Goal: Task Accomplishment & Management: Manage account settings

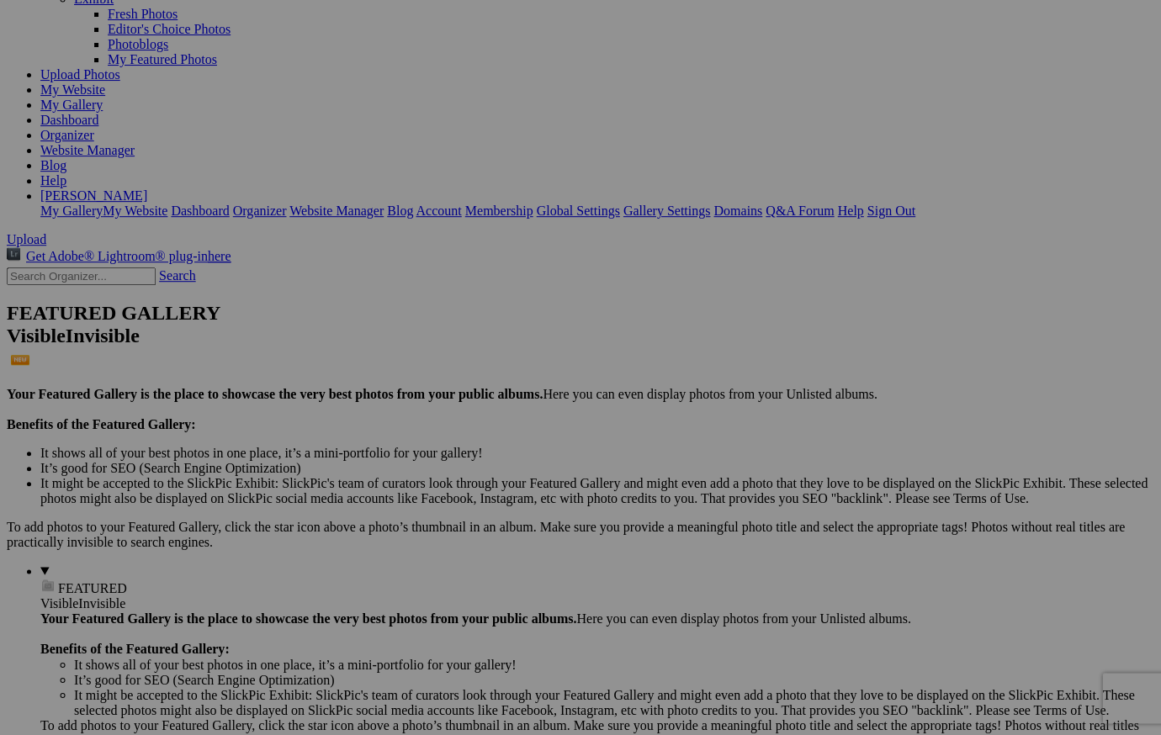
scroll to position [147, 0]
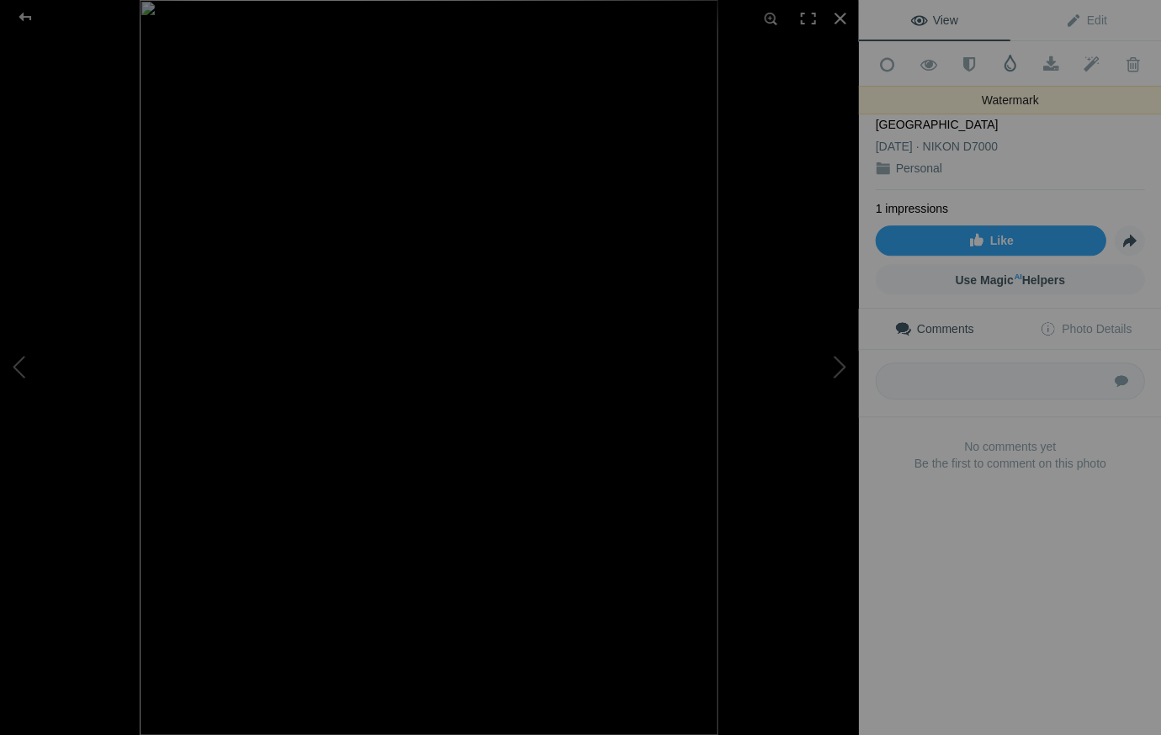
click at [1007, 62] on span at bounding box center [1009, 63] width 17 height 17
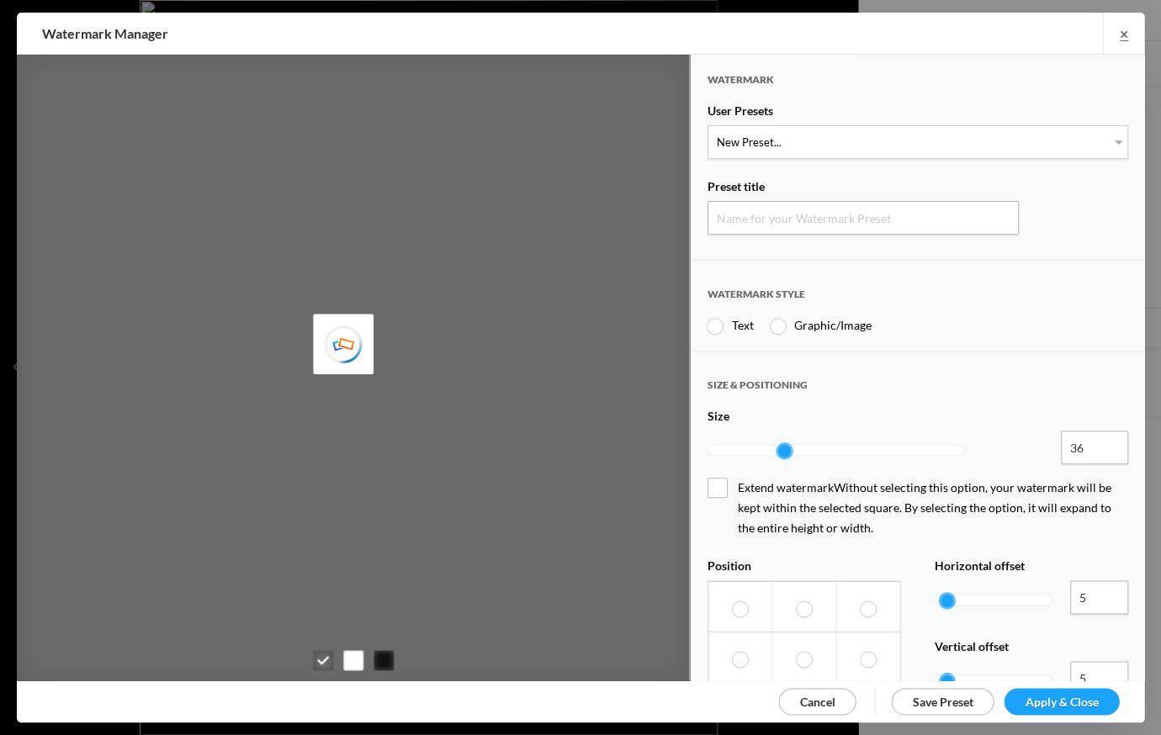
type input "Watermark-10/5/2025"
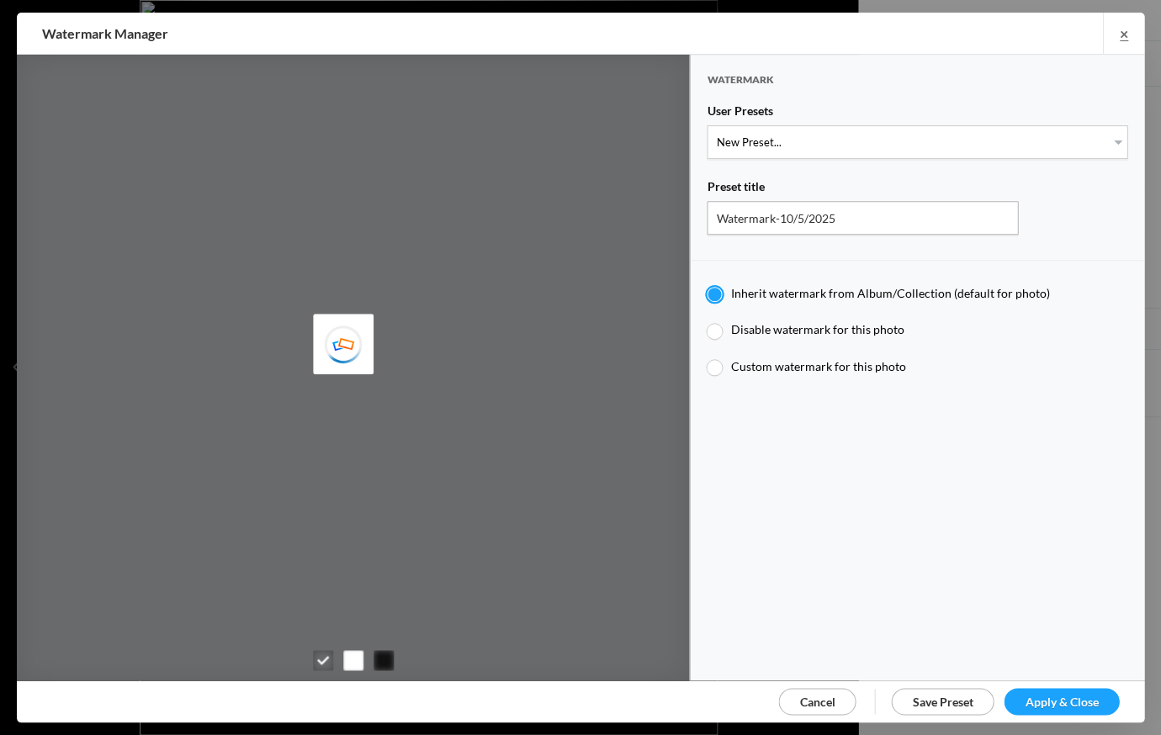
type input "JimLiskovec"
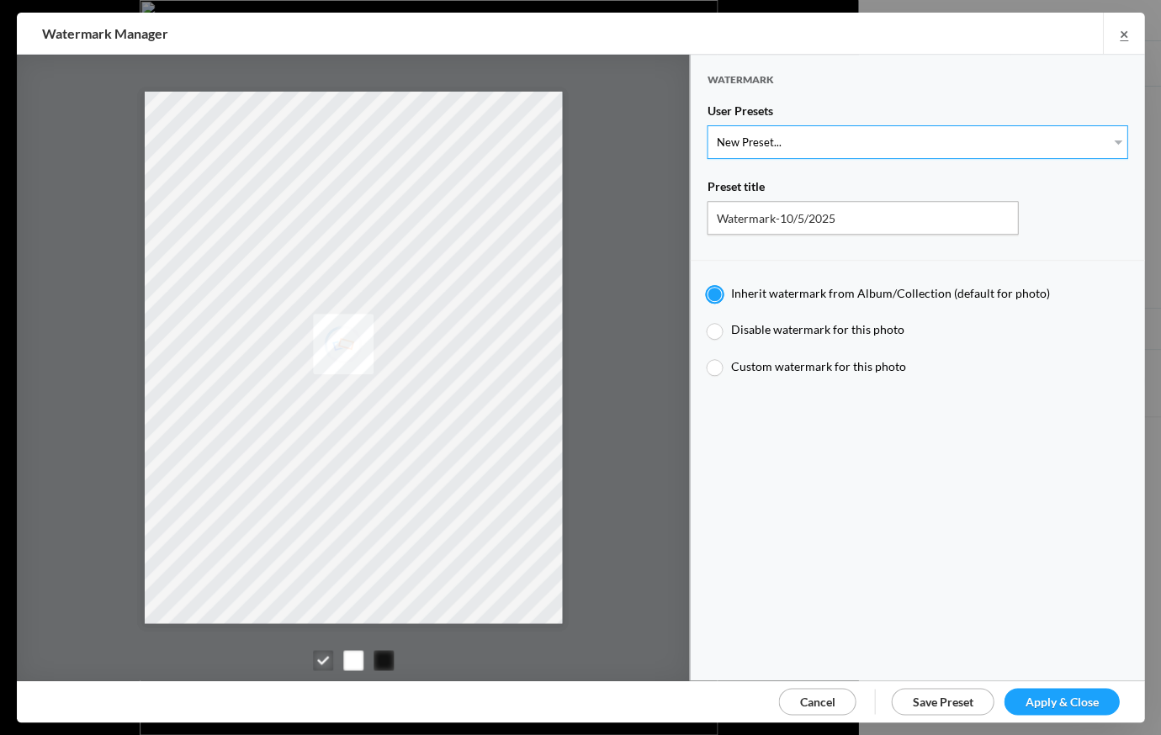
select select "1: Object"
type input "Watermark-7/22/2025"
type input "Jim Liskovec"
radio input "false"
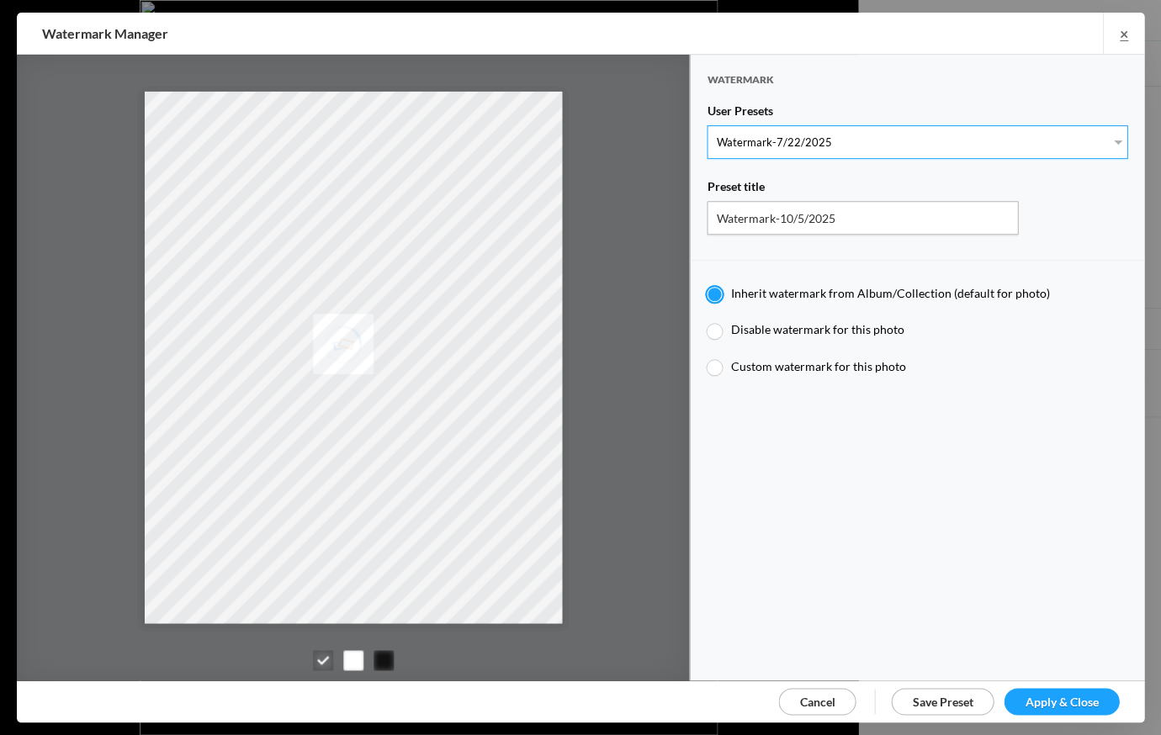
radio input "true"
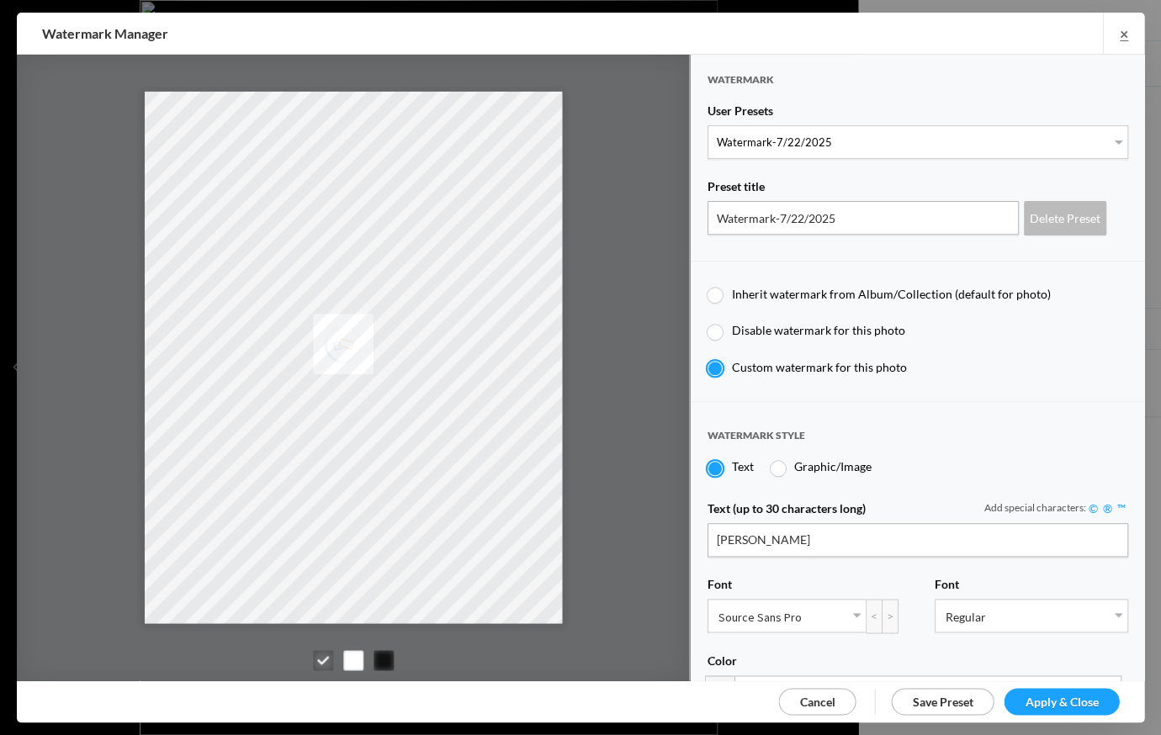
click at [1076, 696] on span "Apply & Close" at bounding box center [1061, 701] width 73 height 14
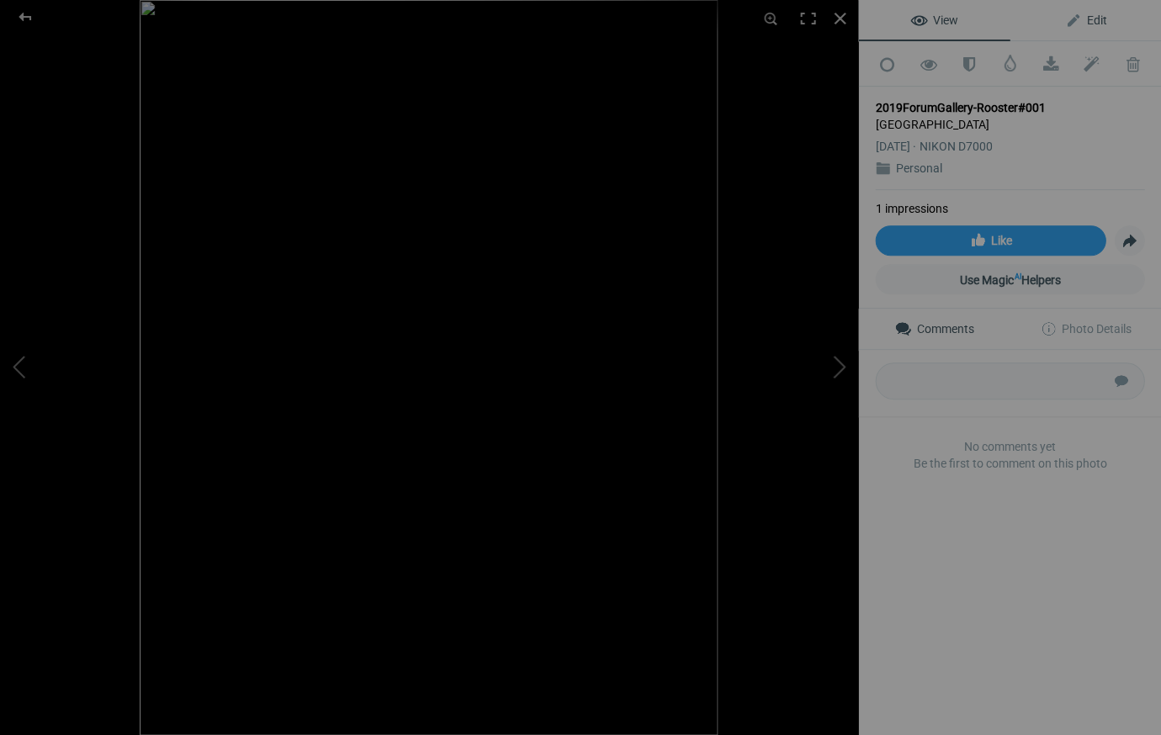
click at [1096, 19] on span "Edit" at bounding box center [1085, 19] width 42 height 13
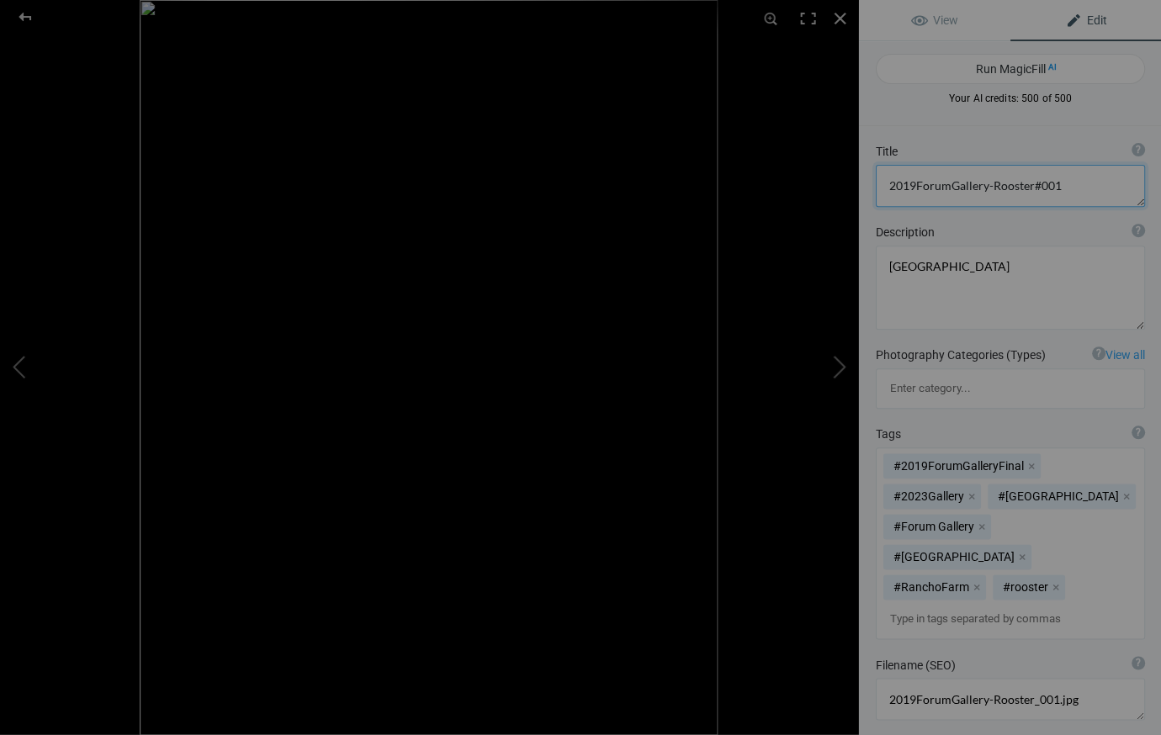
click at [1054, 184] on textarea at bounding box center [1009, 186] width 269 height 42
drag, startPoint x: 985, startPoint y: 185, endPoint x: 886, endPoint y: 177, distance: 99.6
click at [886, 177] on textarea at bounding box center [1009, 186] width 269 height 42
click at [1027, 188] on textarea at bounding box center [1009, 186] width 269 height 42
type textarea "[GEOGRAPHIC_DATA], [GEOGRAPHIC_DATA], [US_STATE]"
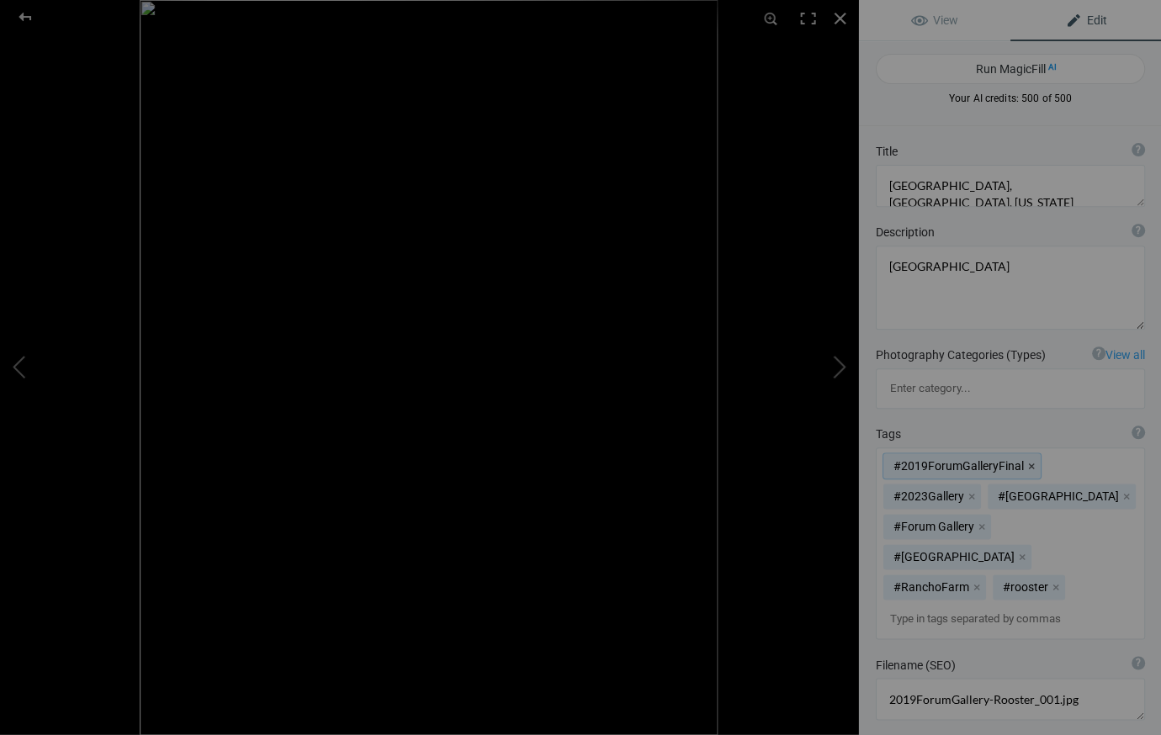
click at [1025, 460] on button "x" at bounding box center [1031, 466] width 12 height 12
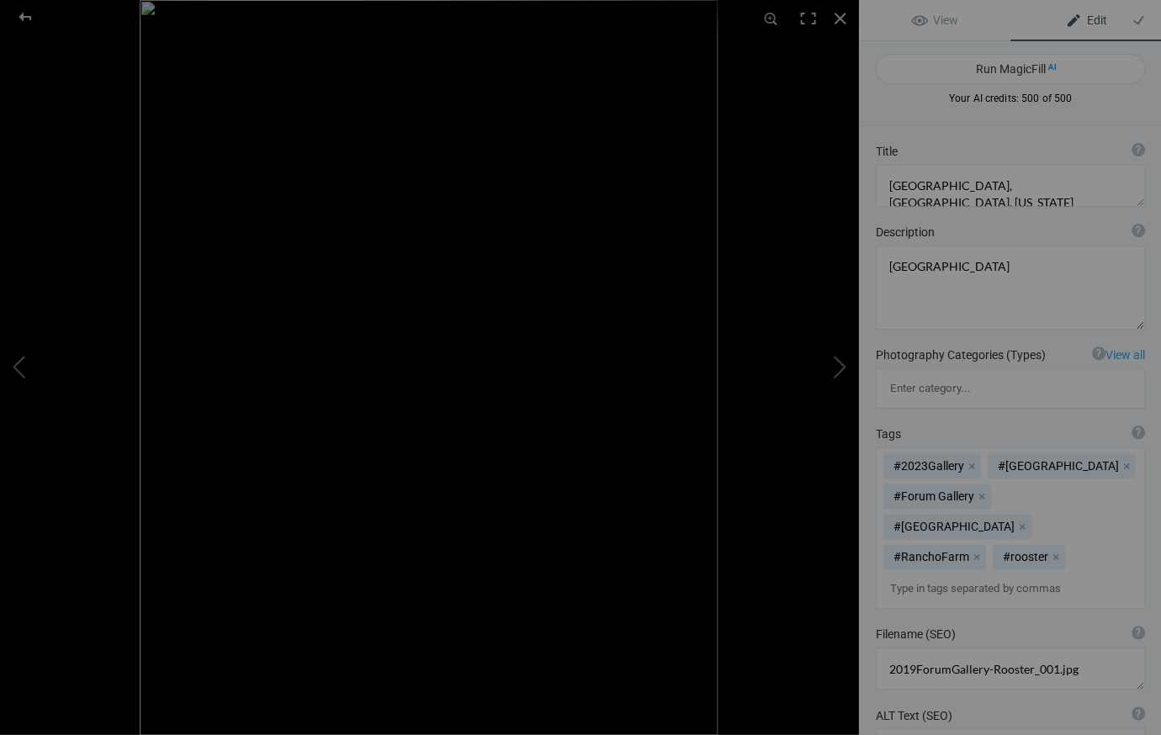
click at [969, 460] on button "x" at bounding box center [971, 466] width 12 height 12
click at [987, 491] on button "x" at bounding box center [981, 497] width 12 height 12
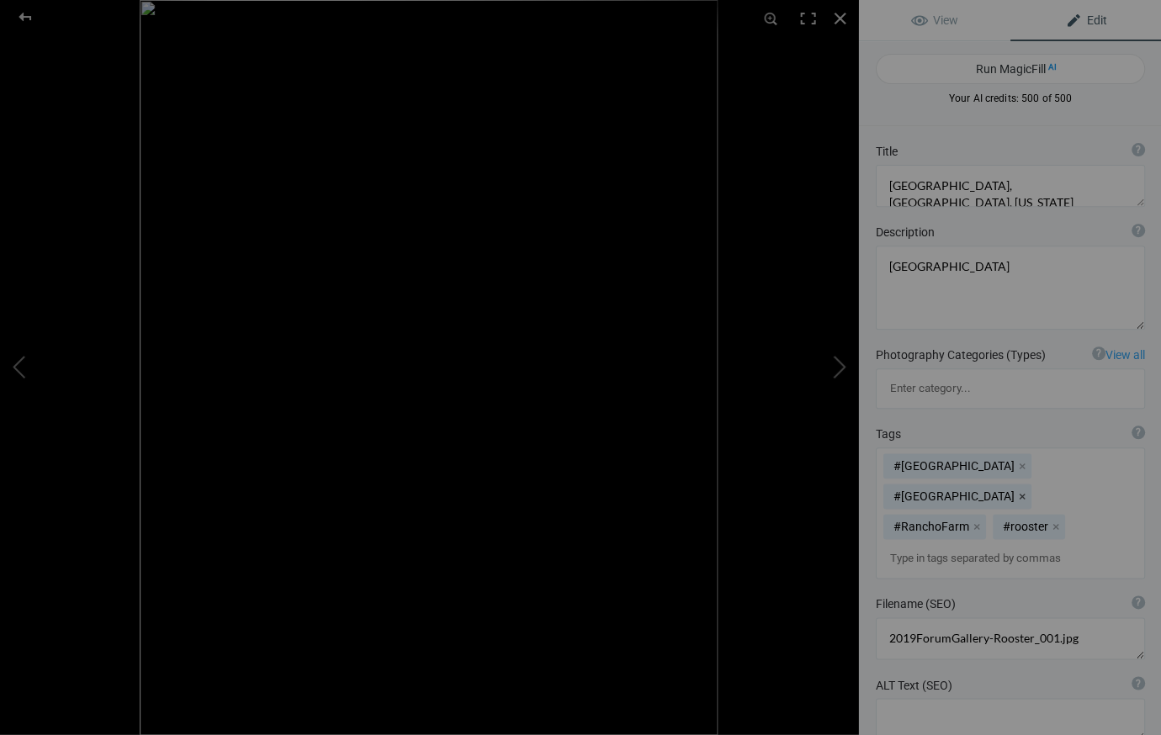
click at [1016, 491] on button "x" at bounding box center [1022, 497] width 12 height 12
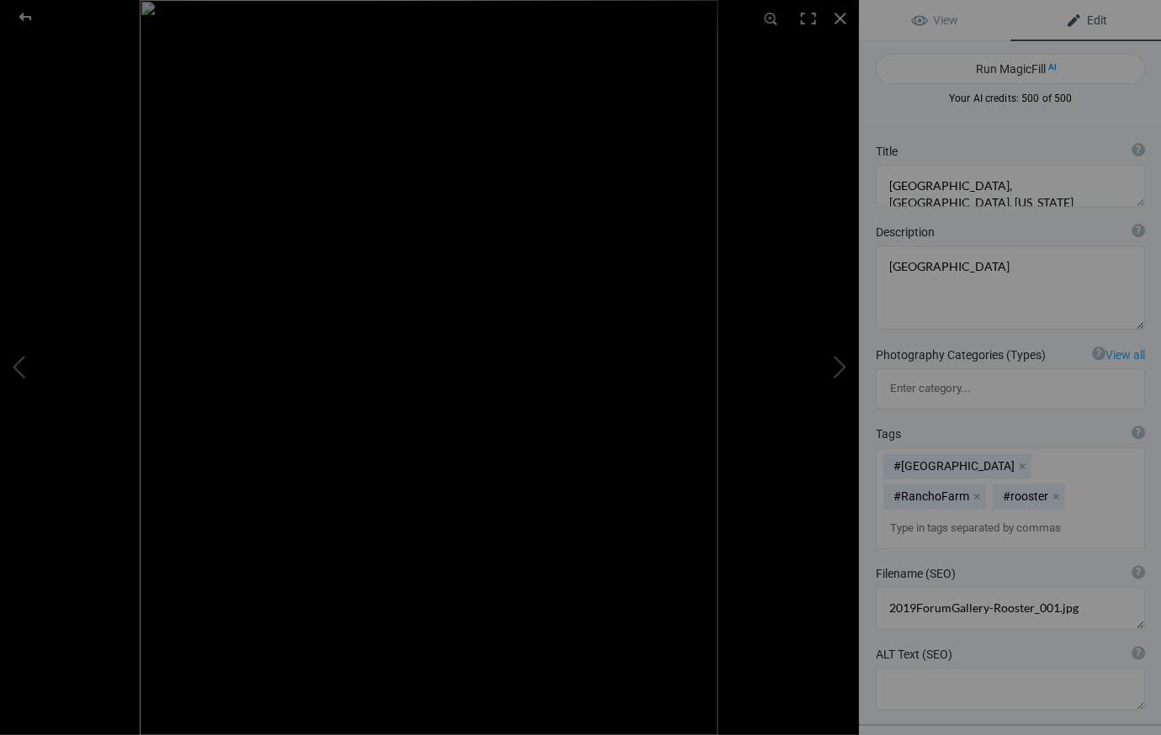
click at [982, 491] on button "x" at bounding box center [976, 497] width 12 height 12
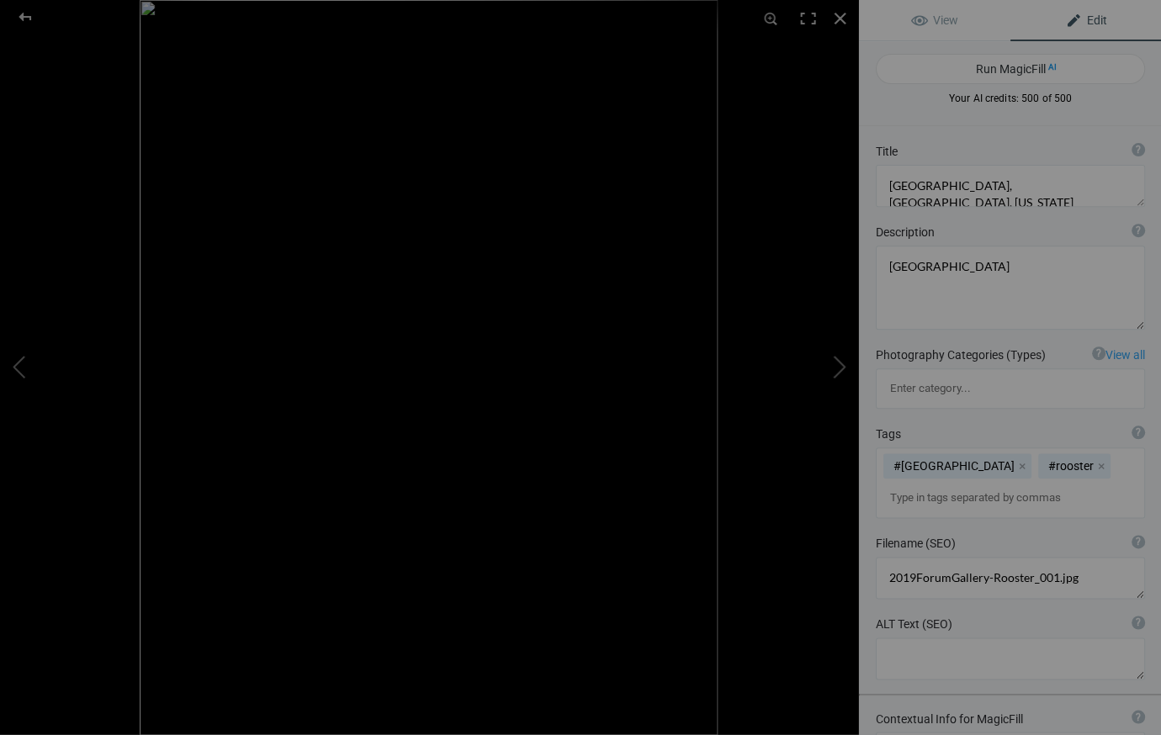
click at [1094, 18] on span "Edit" at bounding box center [1085, 19] width 42 height 13
click at [840, 15] on div at bounding box center [839, 18] width 37 height 37
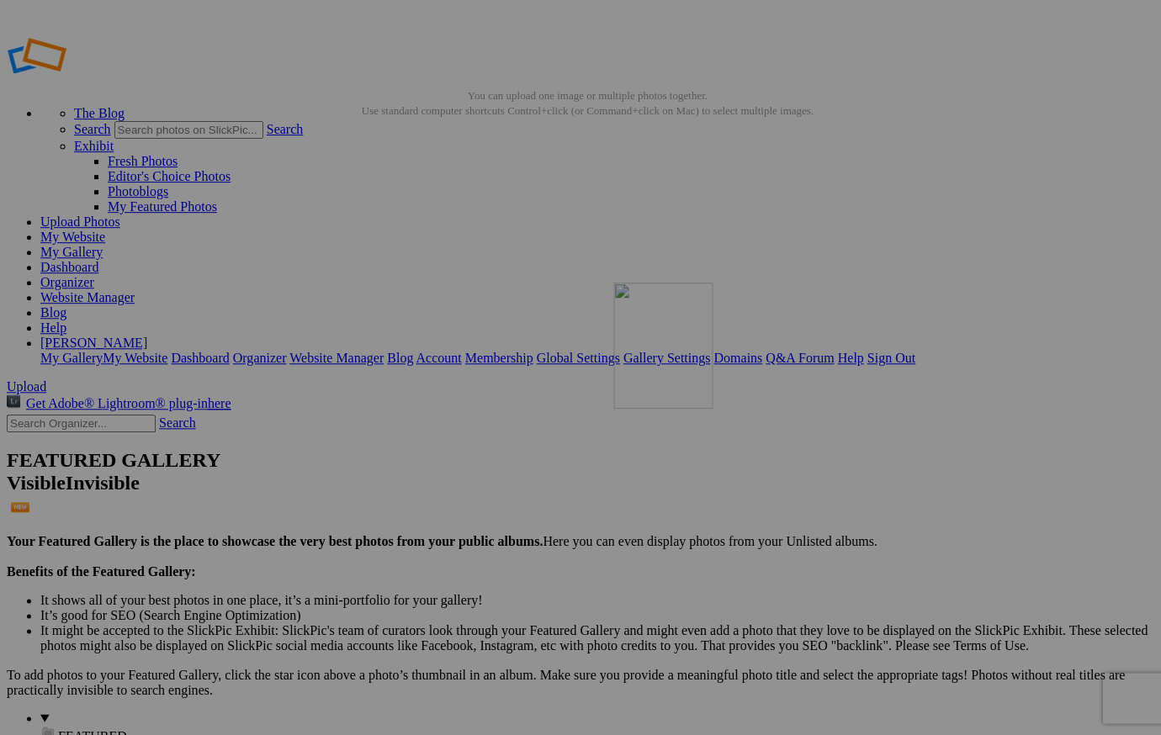
drag, startPoint x: 444, startPoint y: 247, endPoint x: 856, endPoint y: 404, distance: 440.2
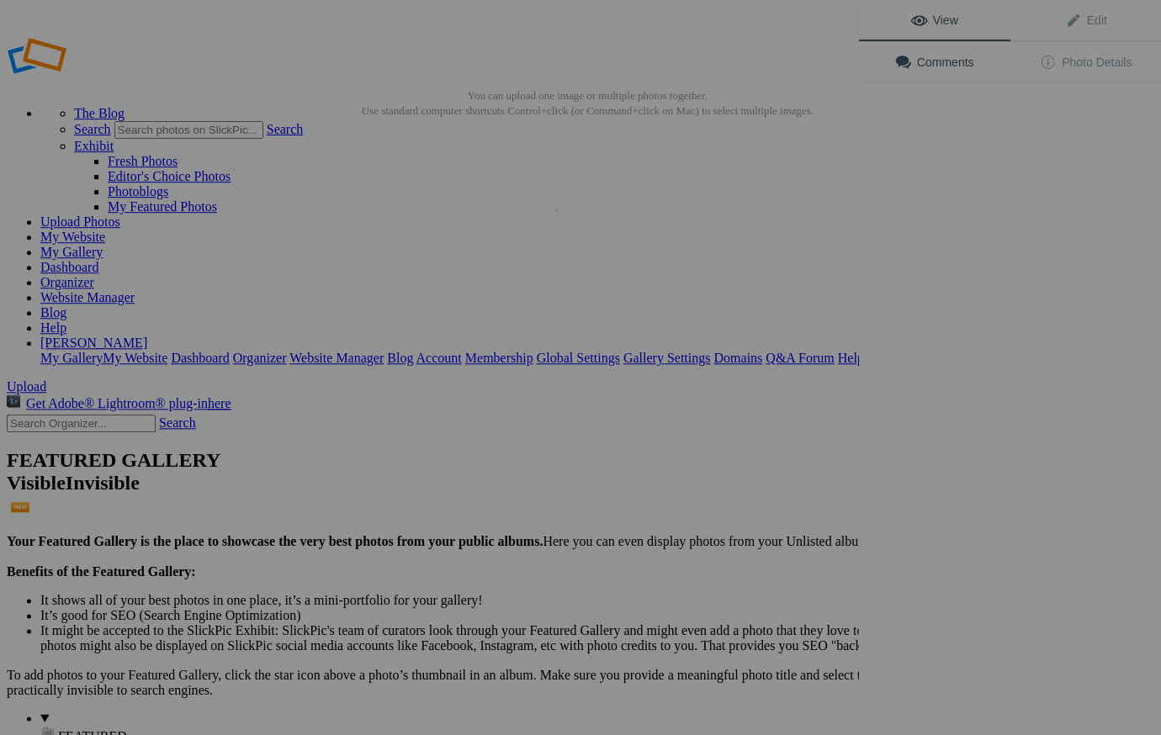
click at [607, 279] on img at bounding box center [618, 251] width 126 height 84
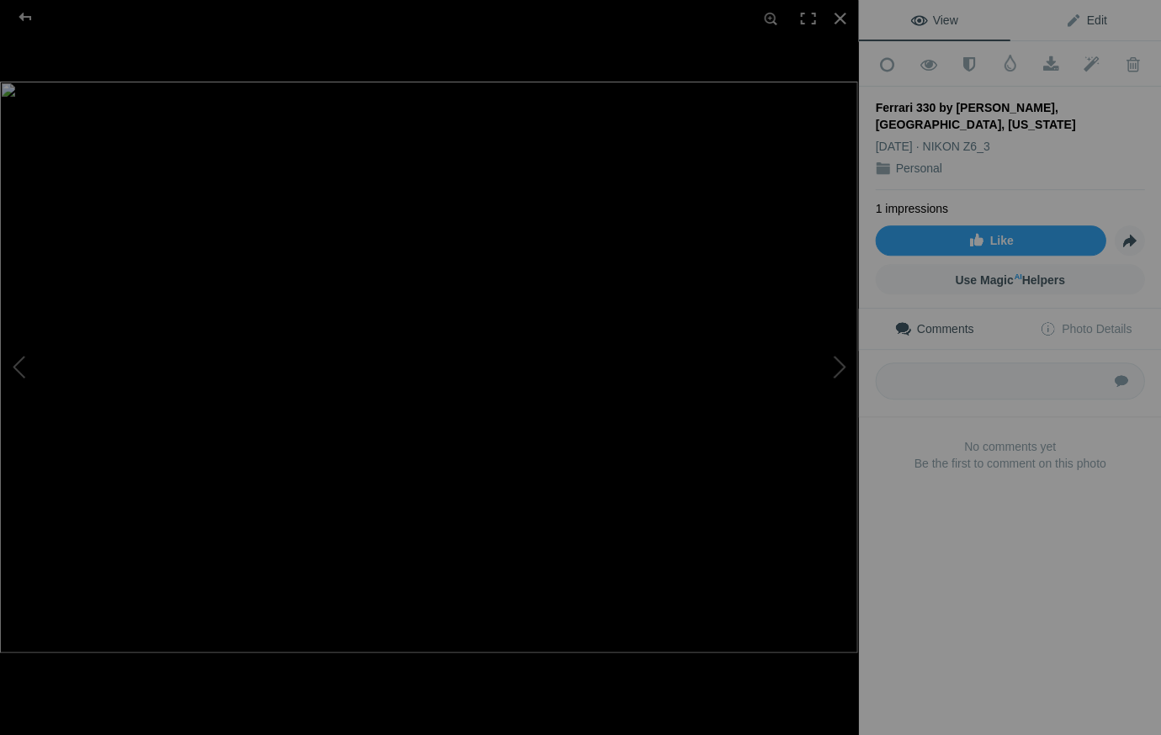
click at [1095, 20] on span "Edit" at bounding box center [1085, 19] width 42 height 13
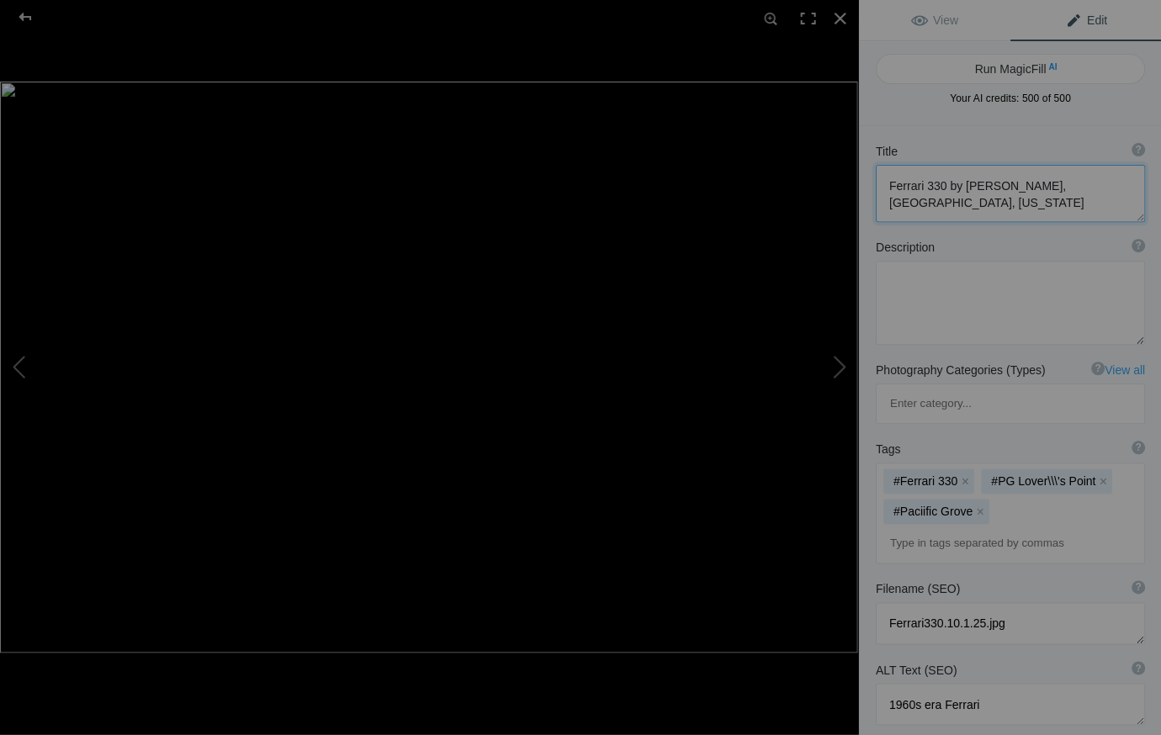
click at [886, 185] on textarea at bounding box center [1009, 193] width 269 height 57
type textarea "1960s era Ferrari 330 by Pinan Farina, Pacific Grove, California"
click at [839, 17] on div at bounding box center [839, 18] width 37 height 37
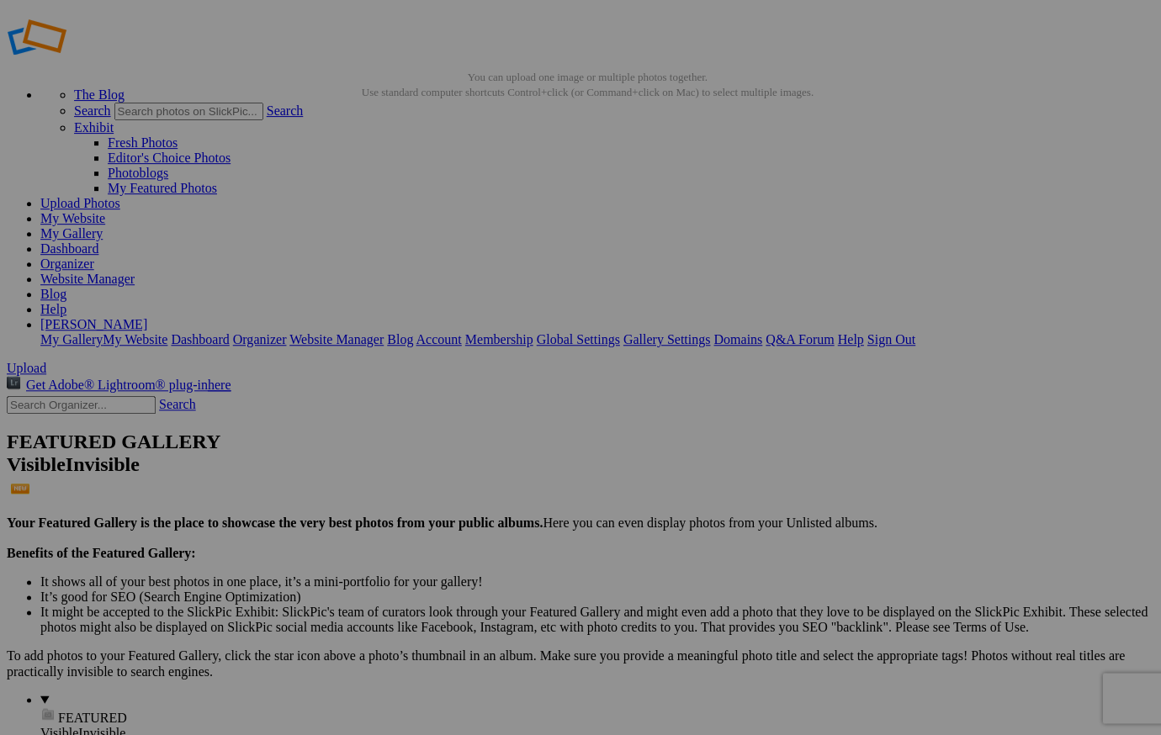
scroll to position [19, 0]
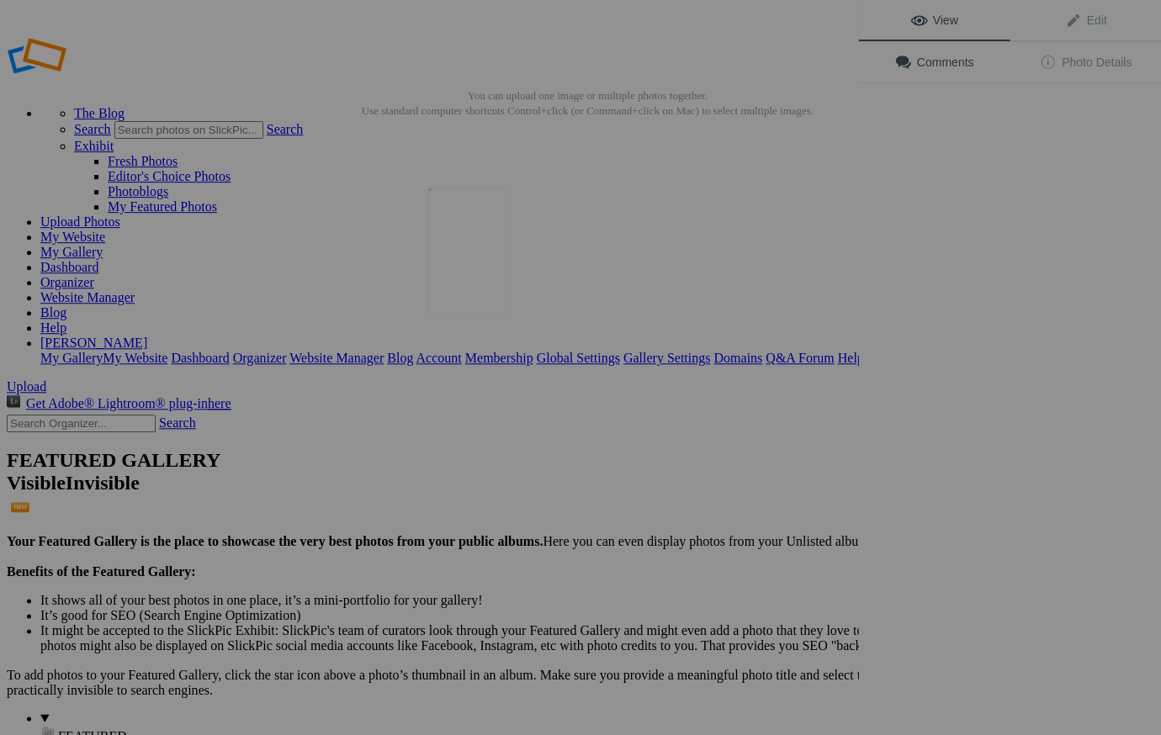
click at [462, 295] on img at bounding box center [468, 251] width 81 height 126
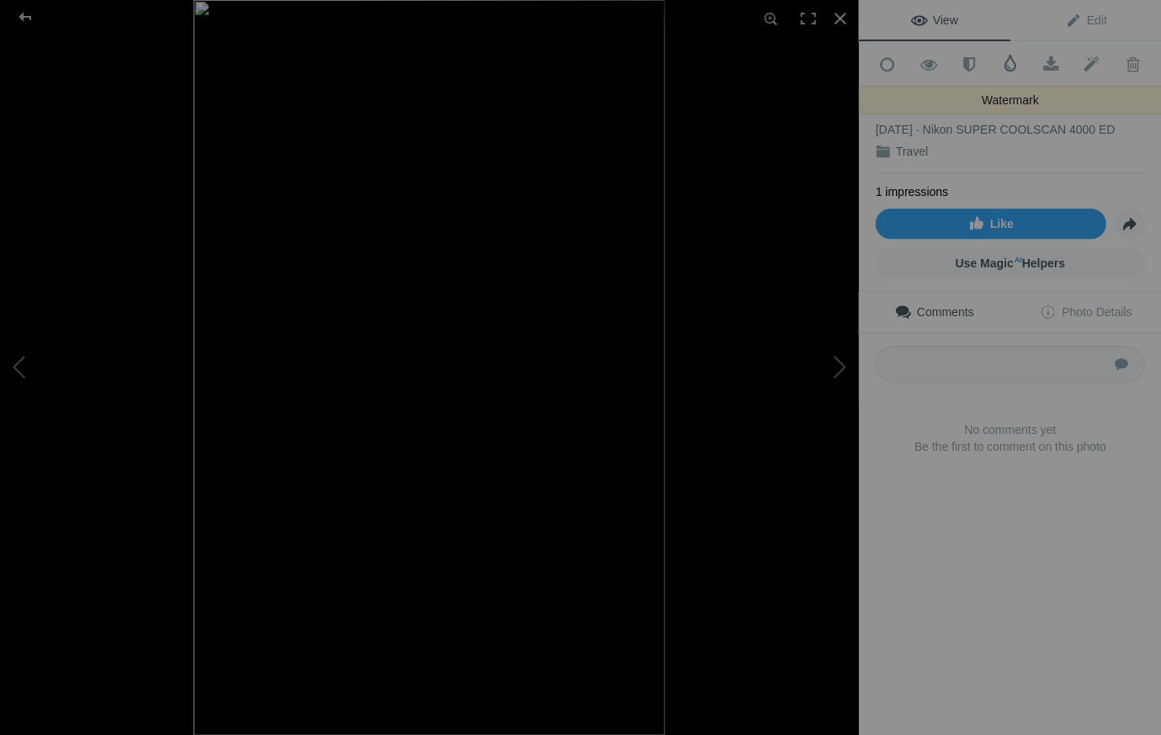
click at [1009, 61] on span at bounding box center [1009, 63] width 17 height 17
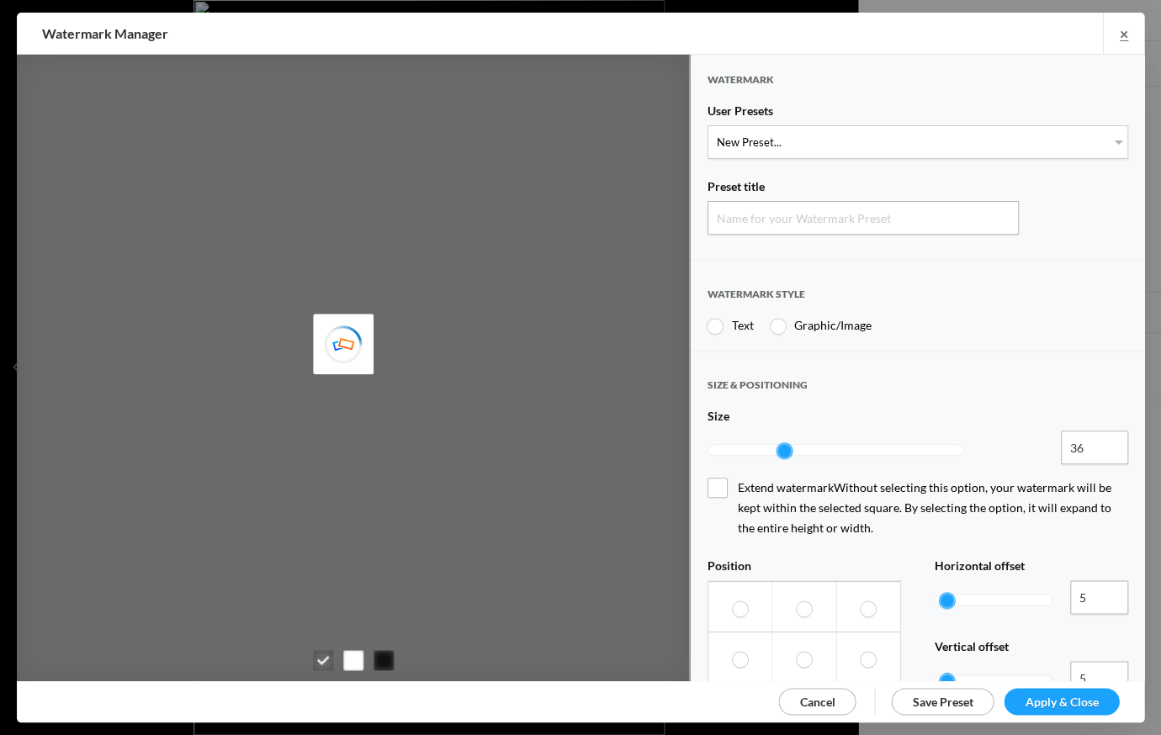
type input "Watermark-10/5/2025"
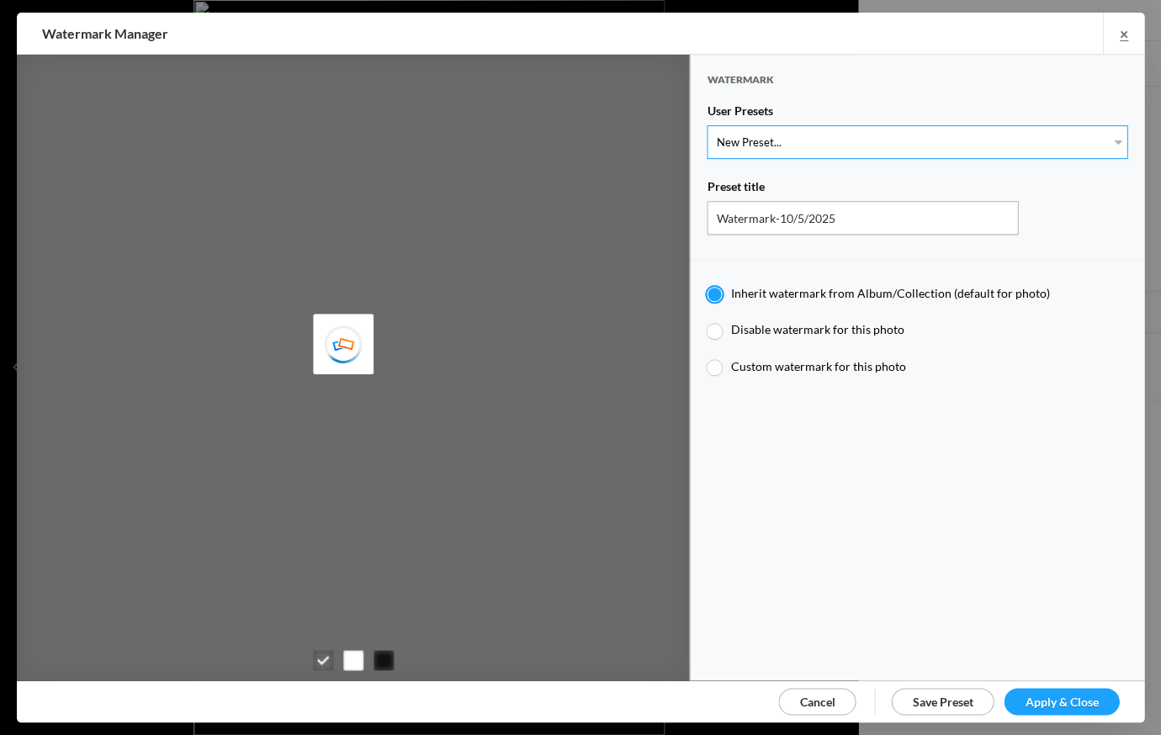
select select "1: Object"
type input "Watermark-7/22/2025"
type input "Jim Liskovec"
radio input "false"
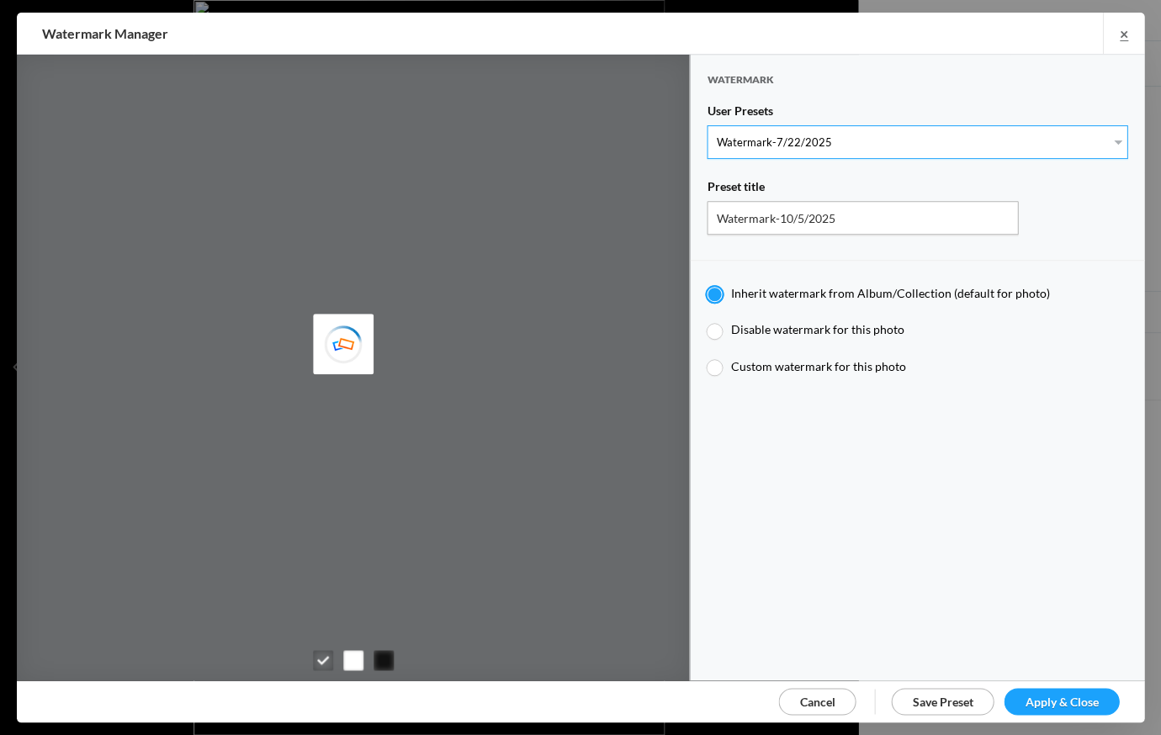
radio input "true"
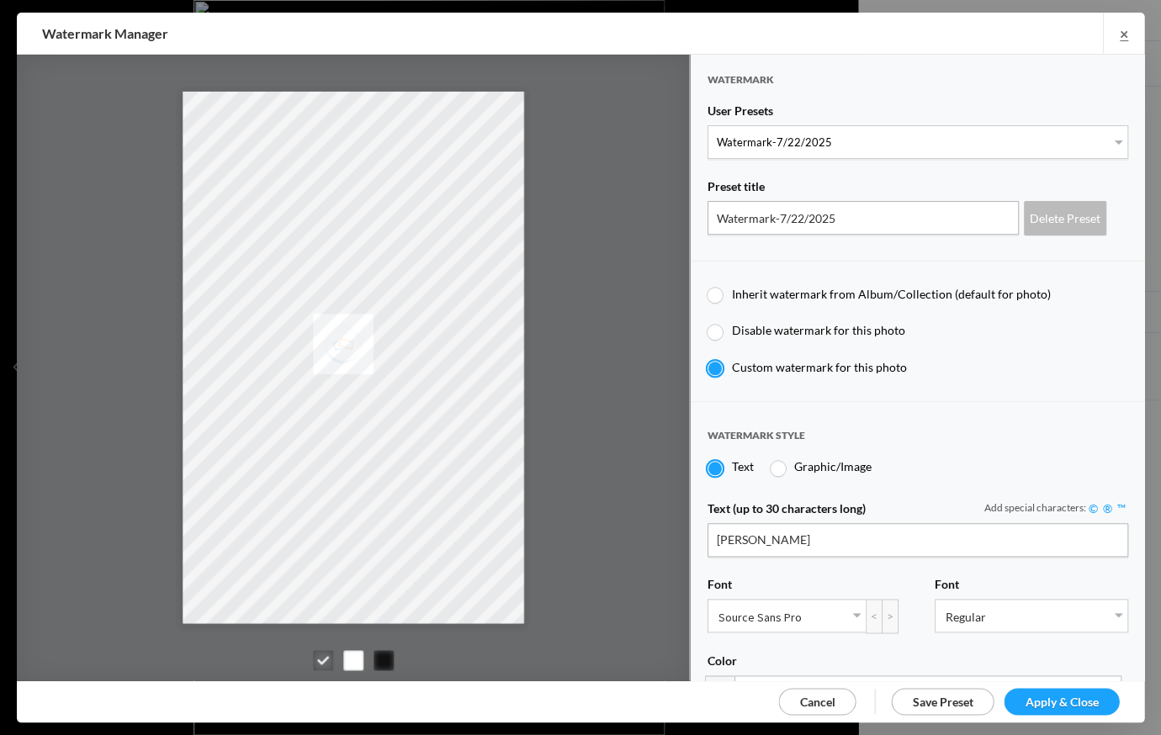
click at [1048, 703] on span "Apply & Close" at bounding box center [1061, 701] width 73 height 14
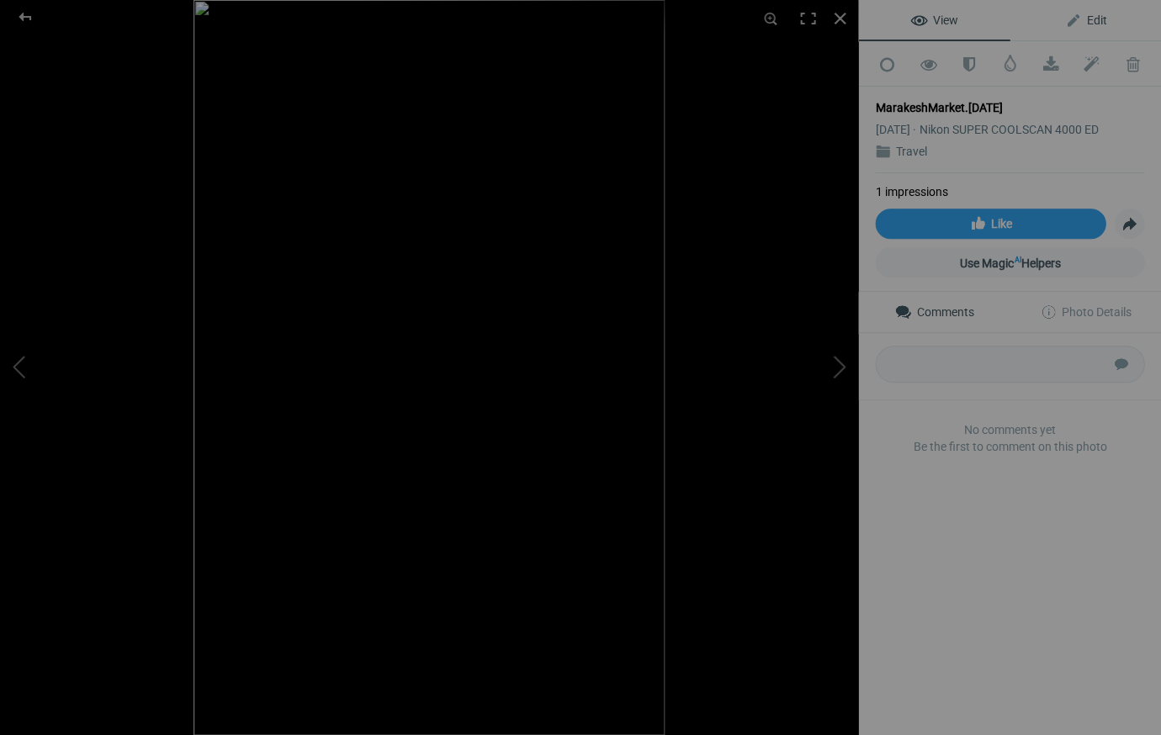
drag, startPoint x: 1092, startPoint y: 18, endPoint x: 1090, endPoint y: 29, distance: 11.9
click at [1092, 18] on span "Edit" at bounding box center [1085, 19] width 42 height 13
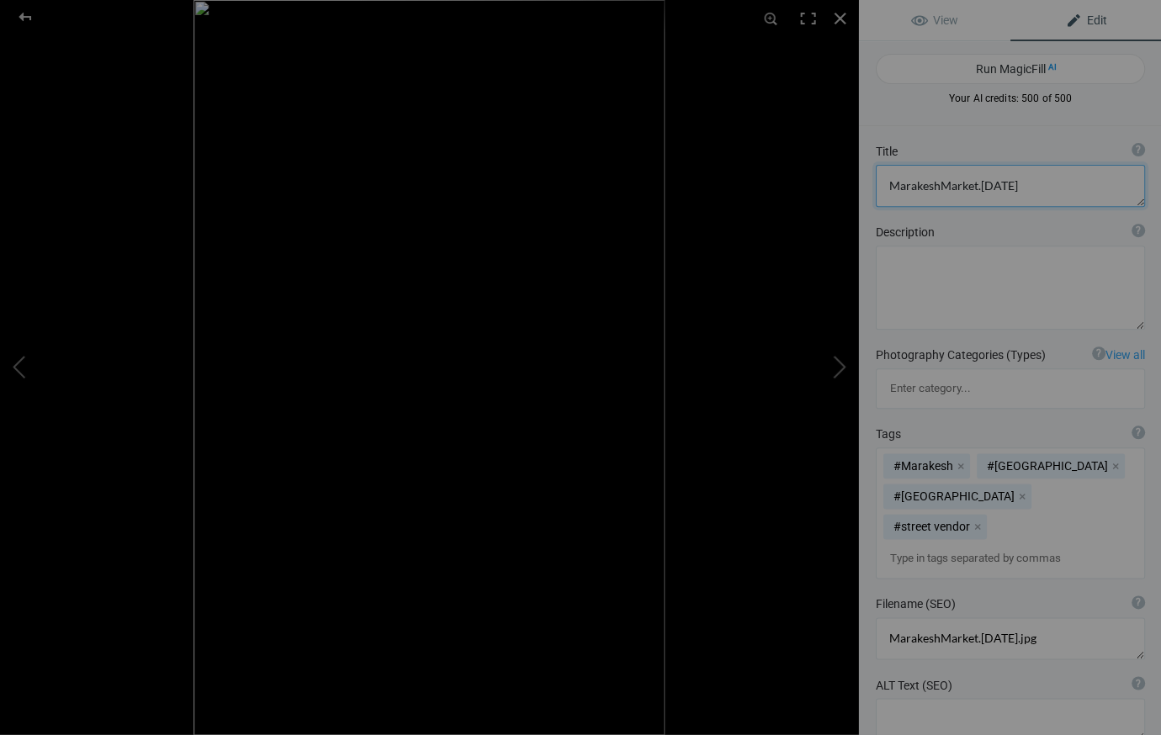
drag, startPoint x: 1015, startPoint y: 186, endPoint x: 1069, endPoint y: 193, distance: 55.1
click at [1016, 186] on textarea at bounding box center [1009, 186] width 269 height 42
click at [936, 185] on textarea at bounding box center [1009, 186] width 269 height 42
drag, startPoint x: 978, startPoint y: 185, endPoint x: 1002, endPoint y: 188, distance: 24.5
click at [979, 185] on textarea at bounding box center [1009, 186] width 269 height 42
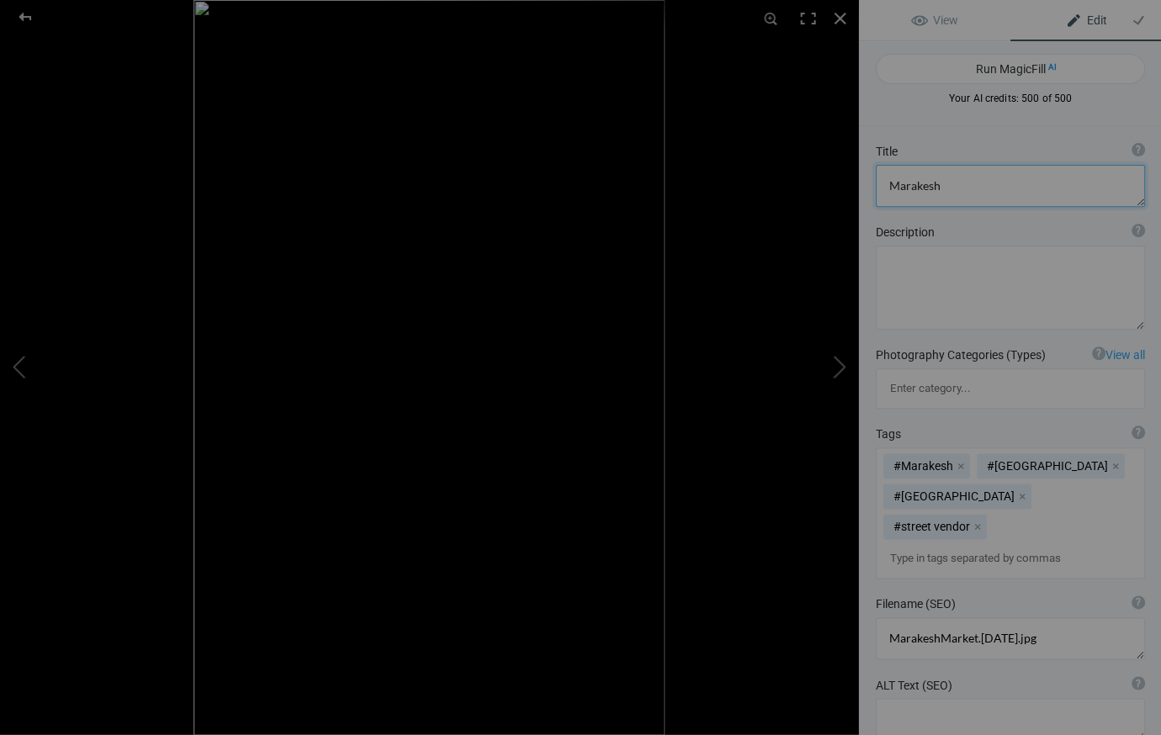
drag, startPoint x: 1015, startPoint y: 188, endPoint x: 901, endPoint y: 189, distance: 113.6
click at [886, 185] on textarea at bounding box center [1009, 186] width 269 height 42
click at [981, 188] on textarea at bounding box center [1009, 186] width 269 height 42
click at [886, 185] on textarea at bounding box center [1009, 186] width 269 height 42
type textarea "Street Market, Marakesh, Morroco"
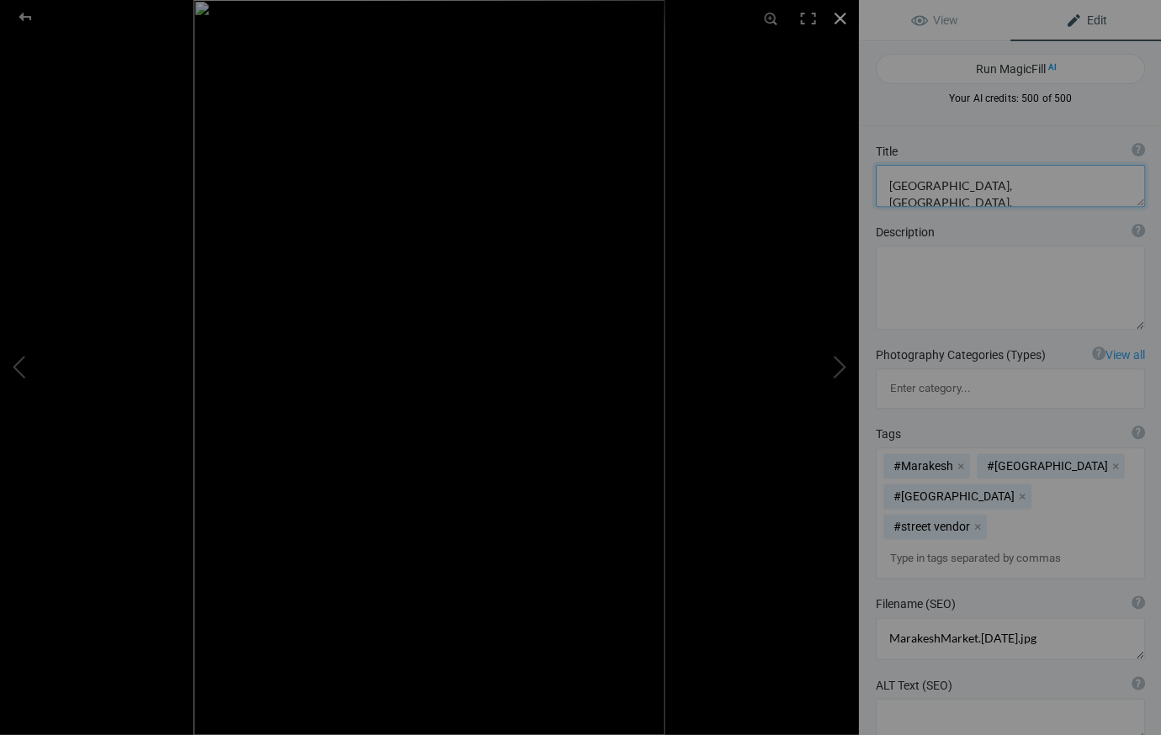
click at [836, 15] on div at bounding box center [839, 18] width 37 height 37
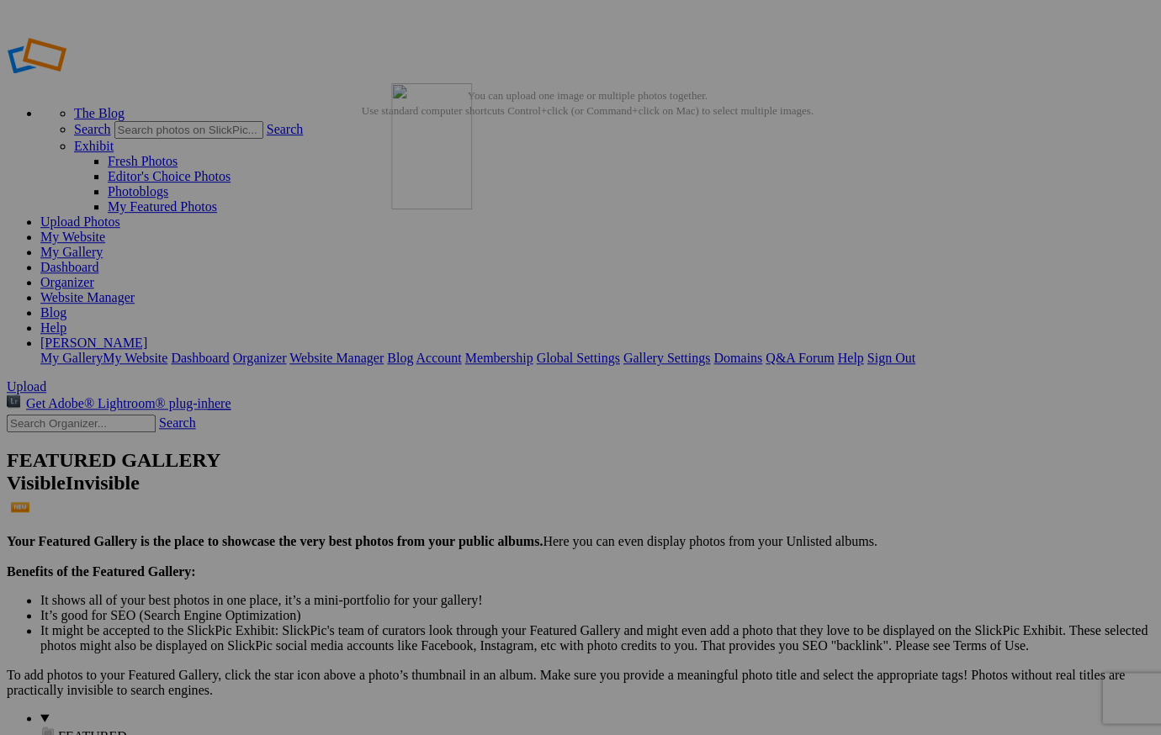
drag, startPoint x: 460, startPoint y: 243, endPoint x: 631, endPoint y: 209, distance: 174.3
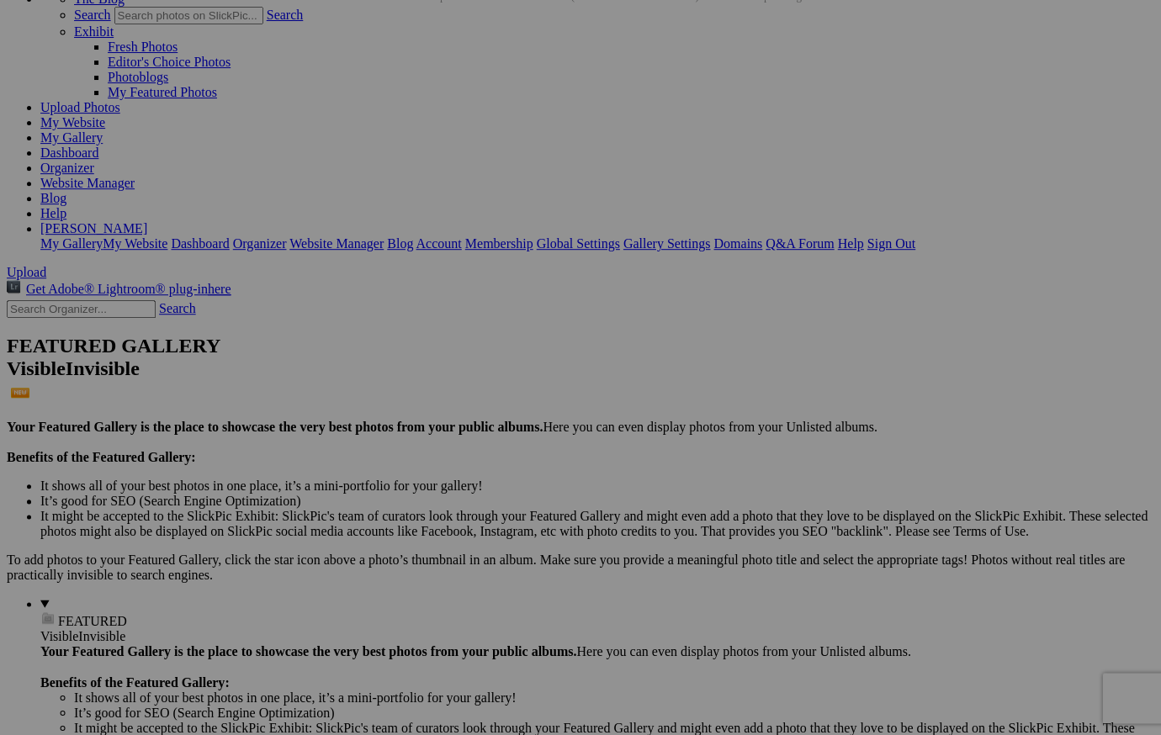
scroll to position [116, 0]
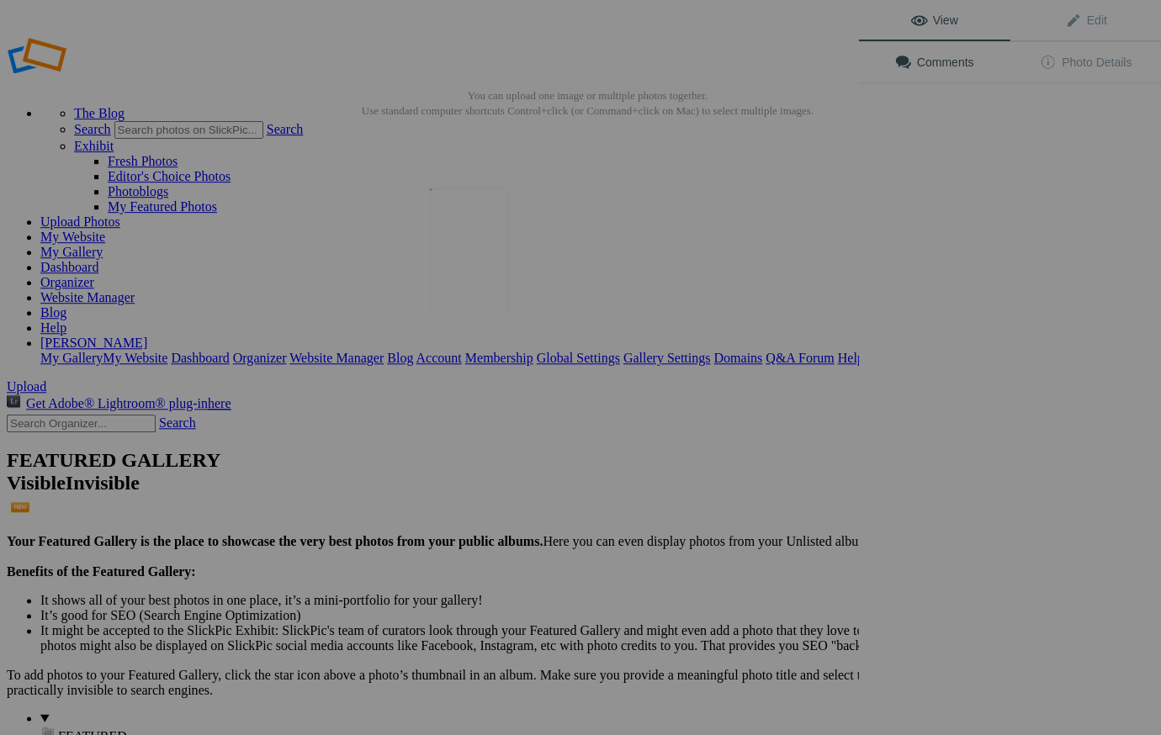
click at [482, 291] on img at bounding box center [468, 251] width 78 height 126
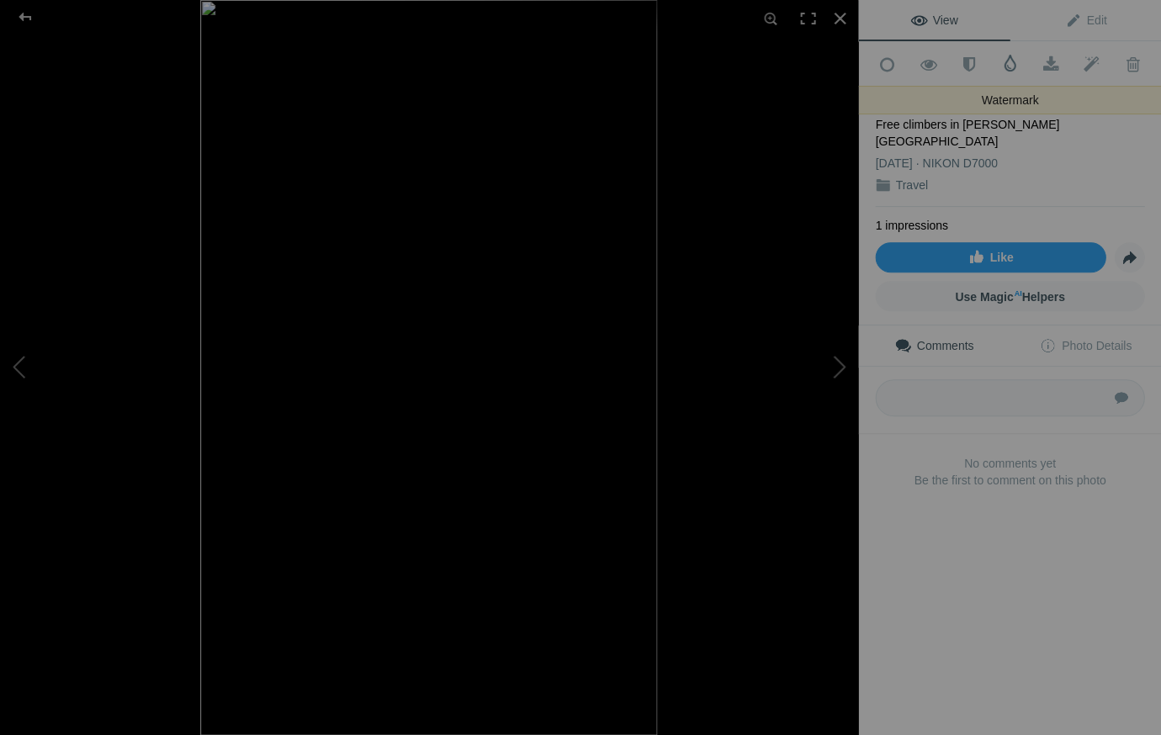
click at [1007, 63] on span at bounding box center [1009, 63] width 17 height 17
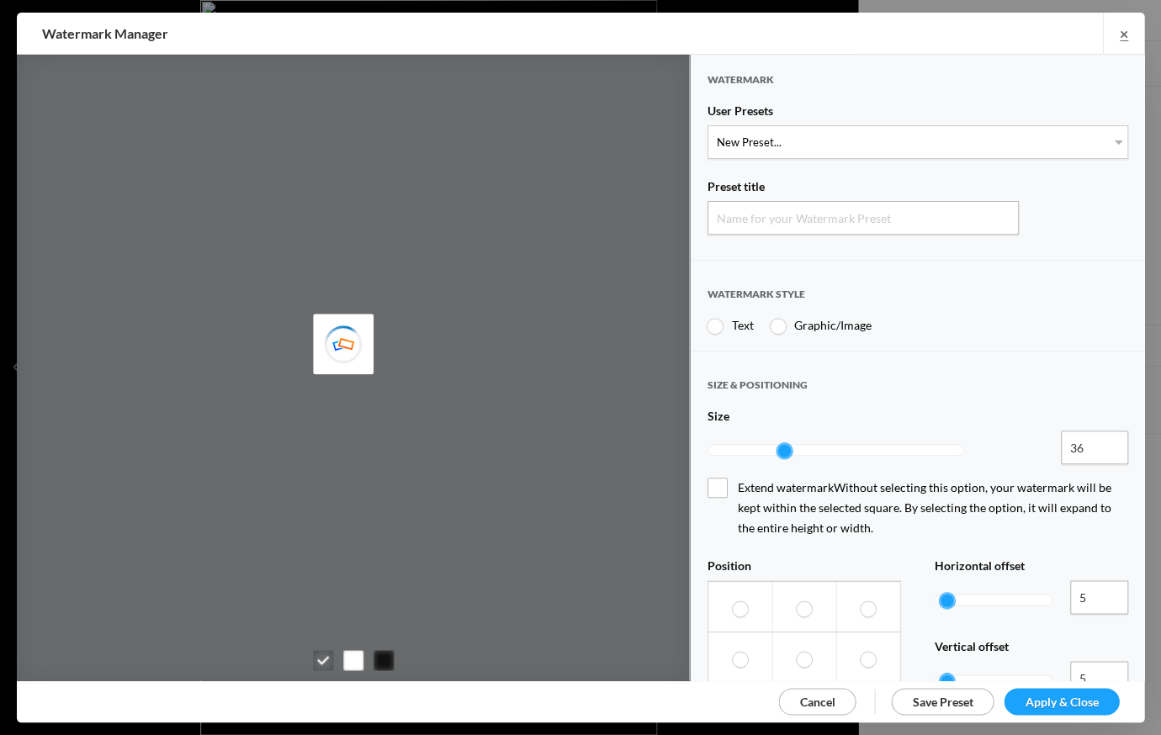
type input "Watermark-10/5/2025"
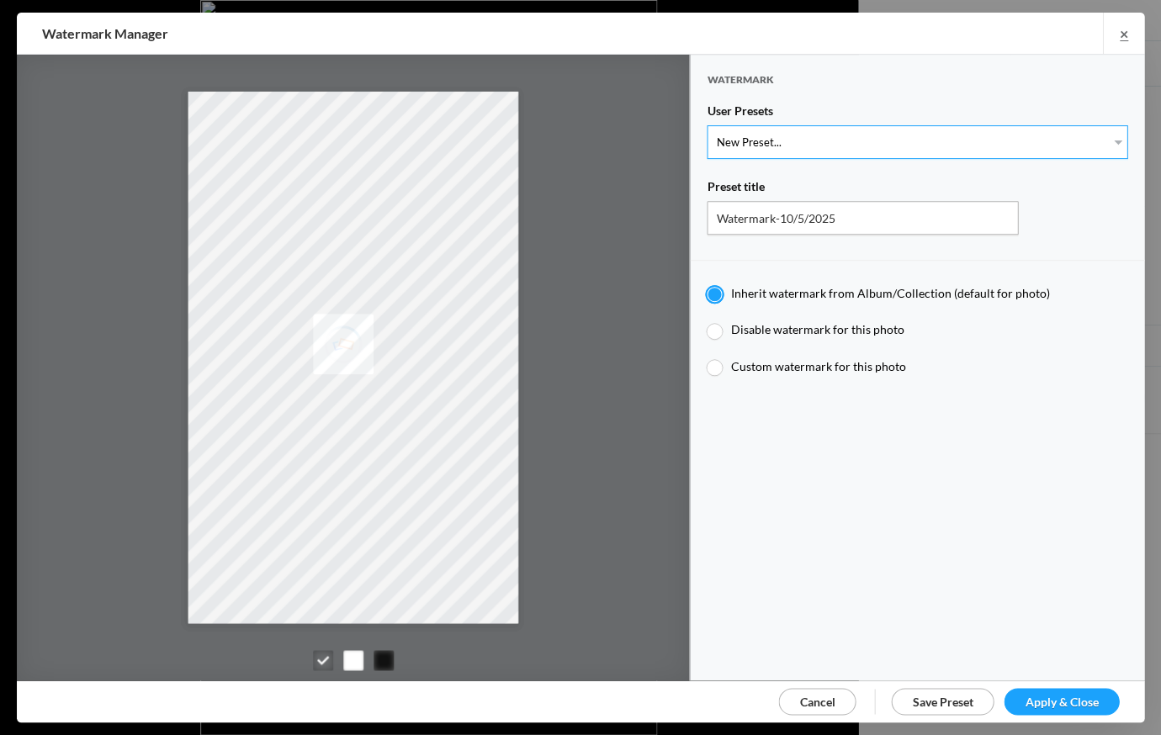
select select "1: Object"
type input "Watermark-7/22/2025"
type input "Jim Liskovec"
radio input "false"
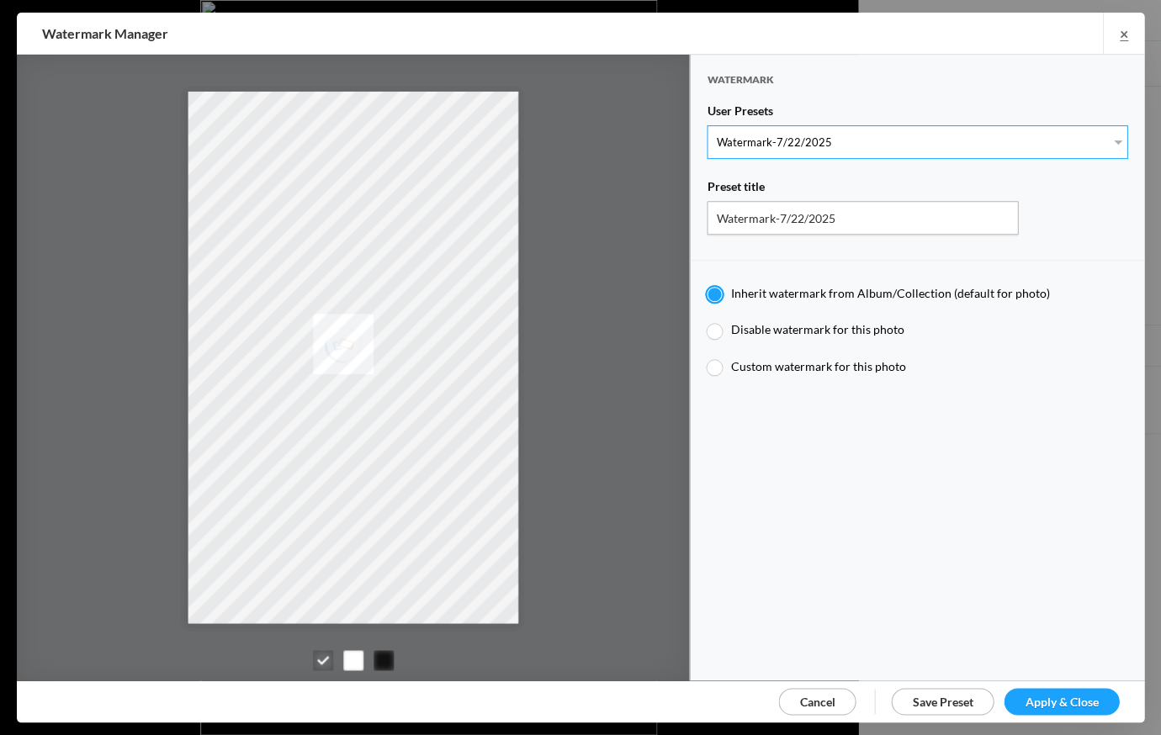
radio input "true"
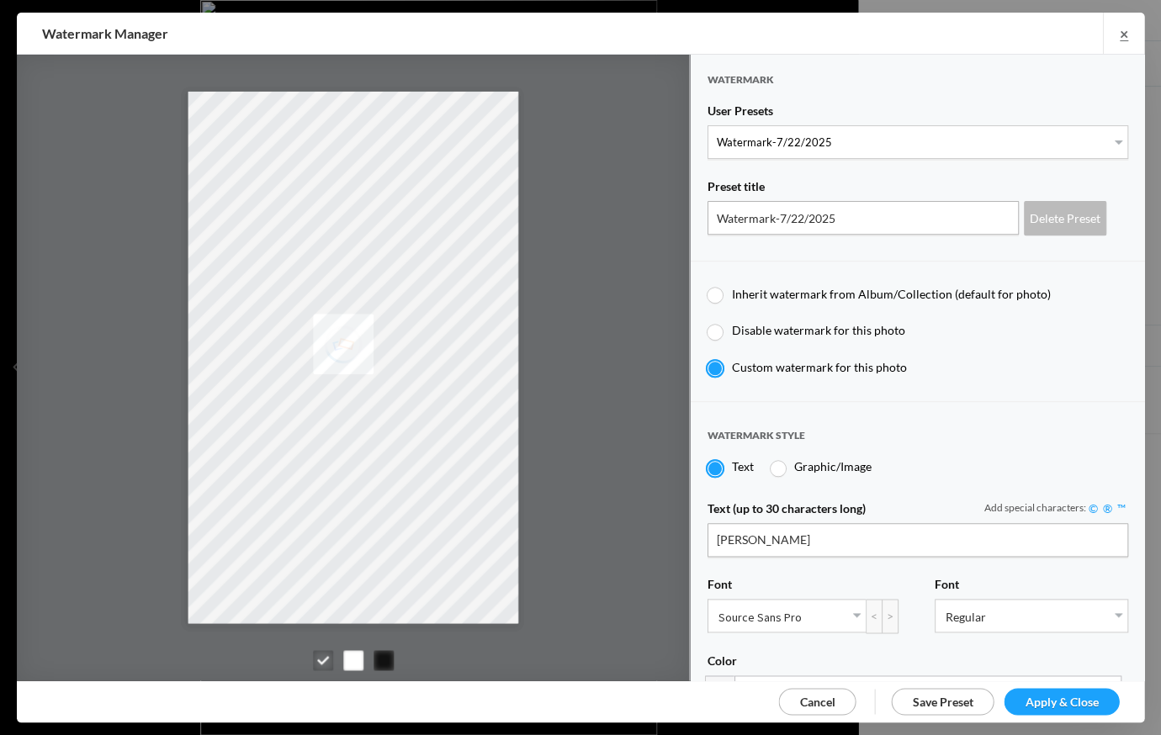
drag, startPoint x: 1077, startPoint y: 700, endPoint x: 1078, endPoint y: 689, distance: 11.0
click at [1077, 700] on span "Apply & Close" at bounding box center [1061, 701] width 73 height 14
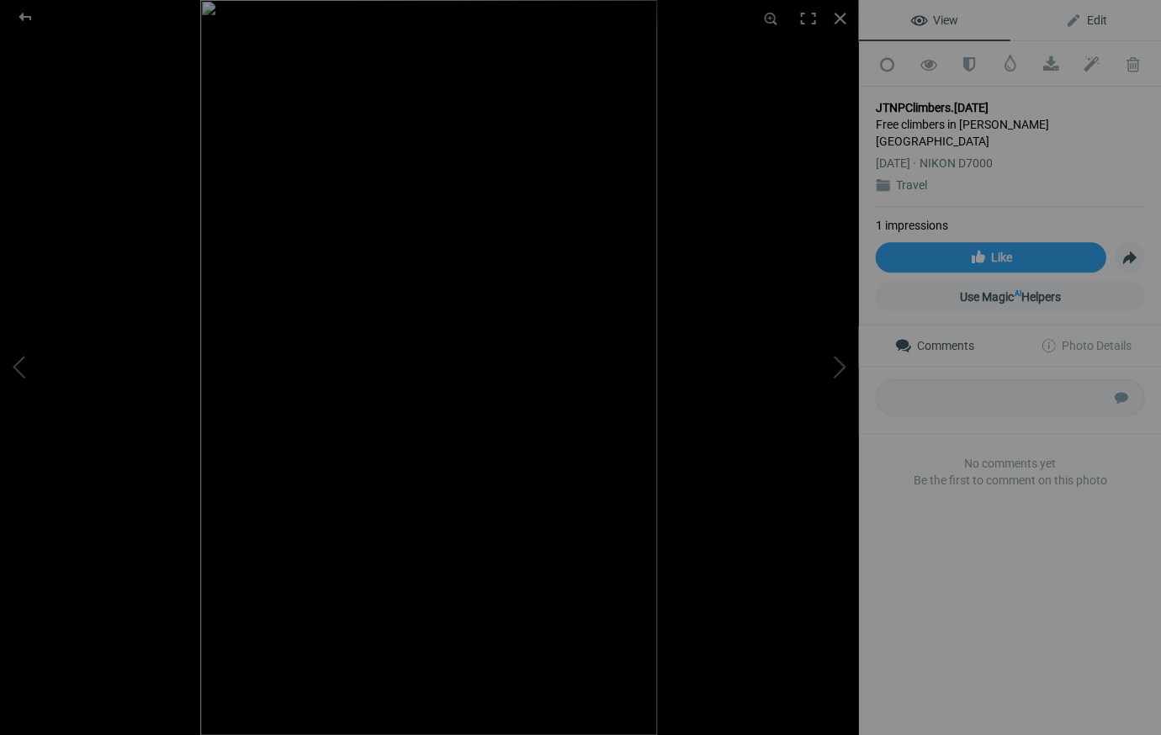
click at [1099, 18] on span "Edit" at bounding box center [1085, 19] width 42 height 13
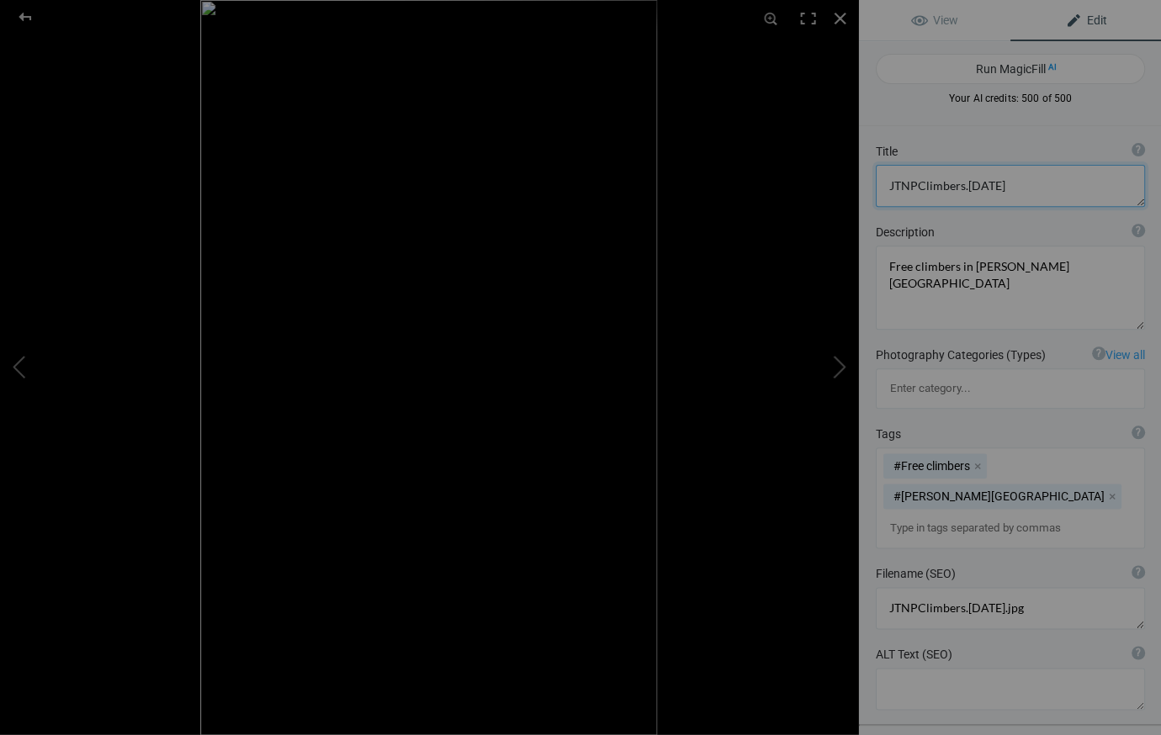
drag, startPoint x: 1001, startPoint y: 185, endPoint x: 1042, endPoint y: 190, distance: 40.7
click at [1002, 185] on textarea at bounding box center [1009, 186] width 269 height 42
click at [915, 185] on textarea at bounding box center [1009, 186] width 269 height 42
drag, startPoint x: 965, startPoint y: 185, endPoint x: 981, endPoint y: 192, distance: 17.3
click at [965, 185] on textarea at bounding box center [1009, 186] width 269 height 42
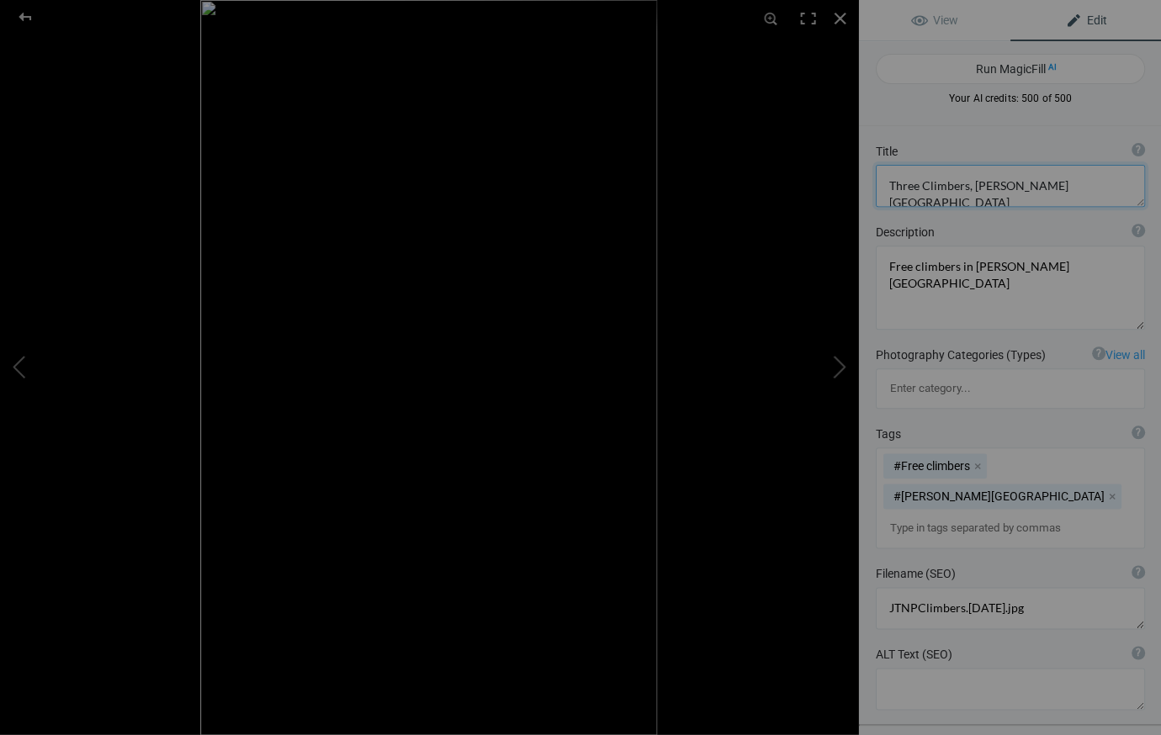
click at [915, 185] on textarea at bounding box center [1009, 186] width 269 height 42
type textarea "Free Climbers, Joshua Tree National Park"
click at [838, 17] on div at bounding box center [839, 18] width 37 height 37
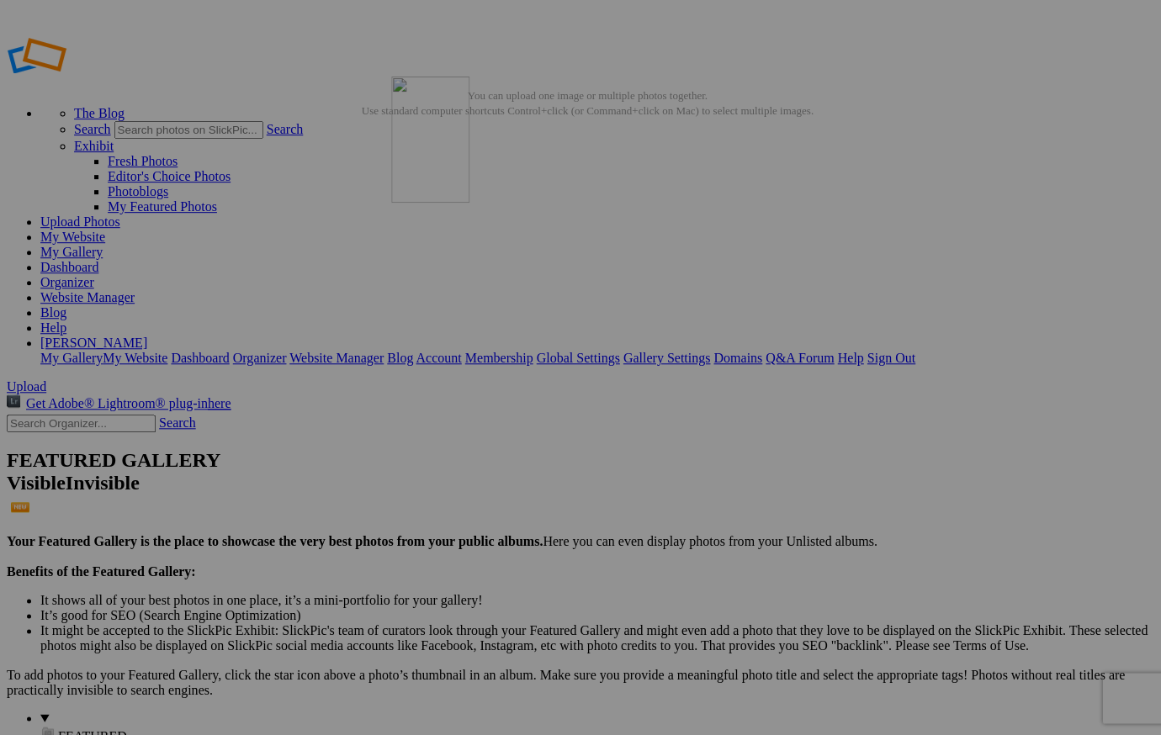
drag, startPoint x: 459, startPoint y: 262, endPoint x: 634, endPoint y: 198, distance: 186.3
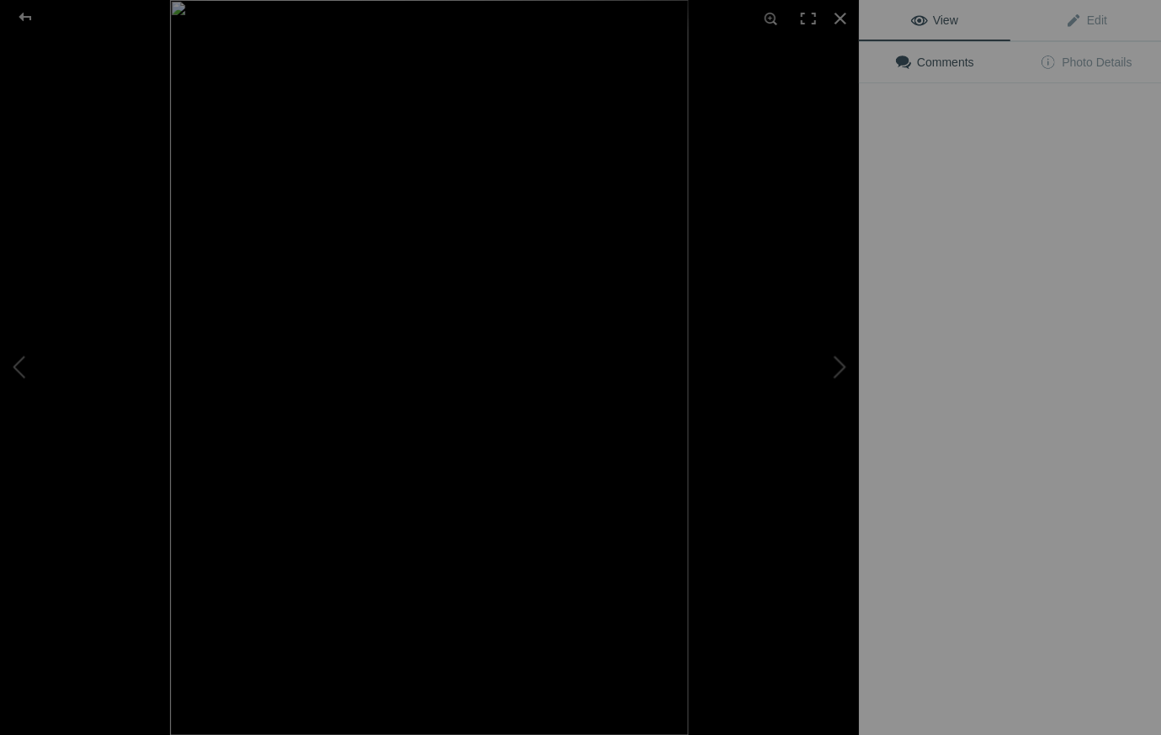
click at [475, 264] on img at bounding box center [429, 367] width 518 height 735
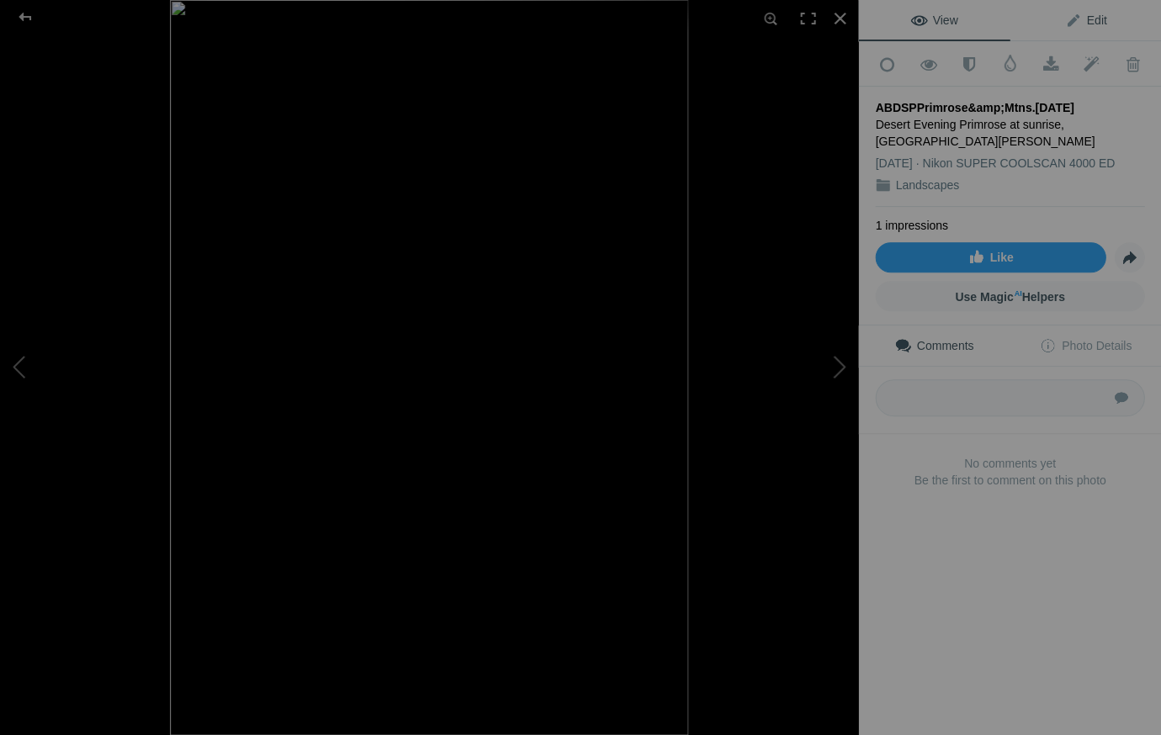
click at [1093, 19] on span "Edit" at bounding box center [1085, 19] width 42 height 13
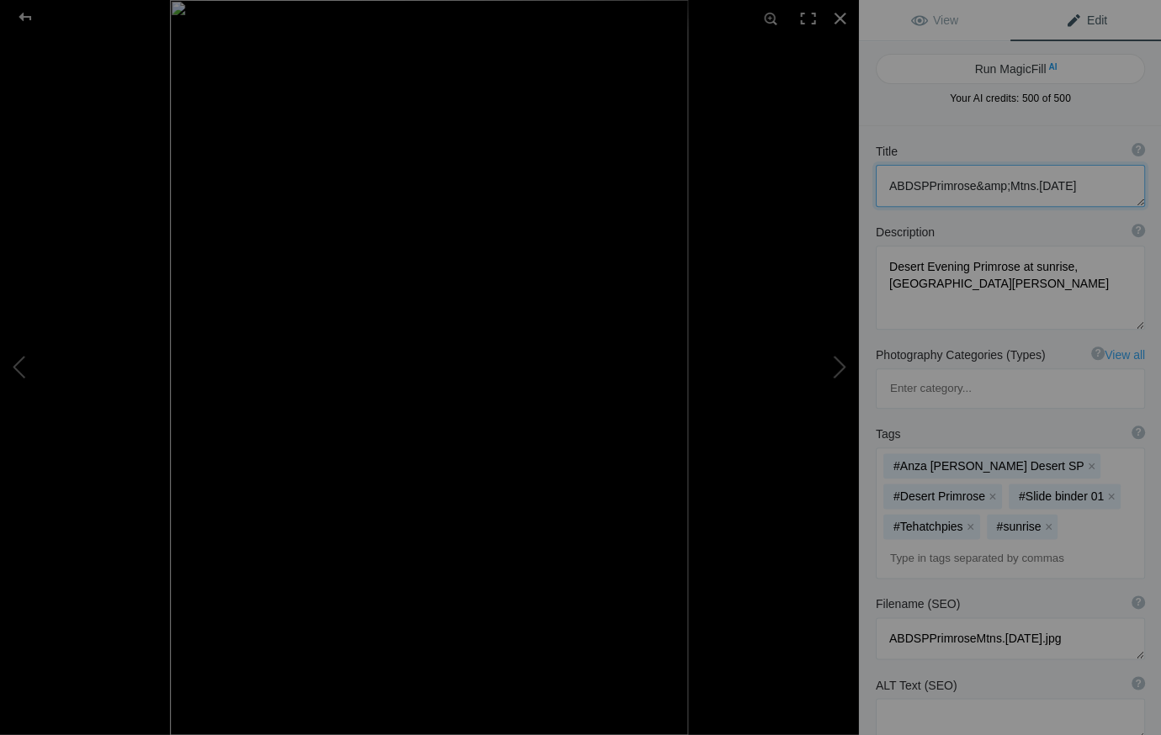
click at [1072, 184] on textarea at bounding box center [1009, 186] width 269 height 42
drag, startPoint x: 923, startPoint y: 184, endPoint x: 956, endPoint y: 190, distance: 33.3
click at [923, 184] on textarea at bounding box center [1009, 186] width 269 height 42
click at [1028, 185] on textarea at bounding box center [1009, 186] width 269 height 42
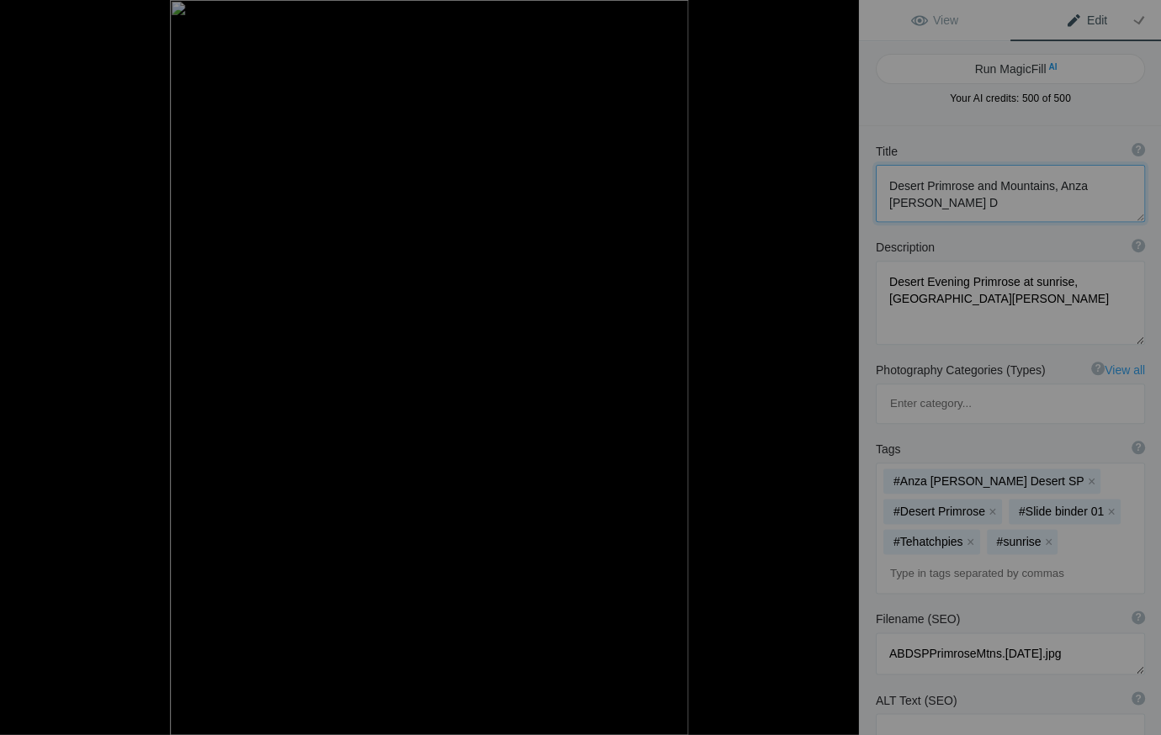
scroll to position [2, 0]
click at [1105, 506] on button "x" at bounding box center [1111, 512] width 12 height 12
click at [1090, 506] on button "x" at bounding box center [1095, 512] width 12 height 12
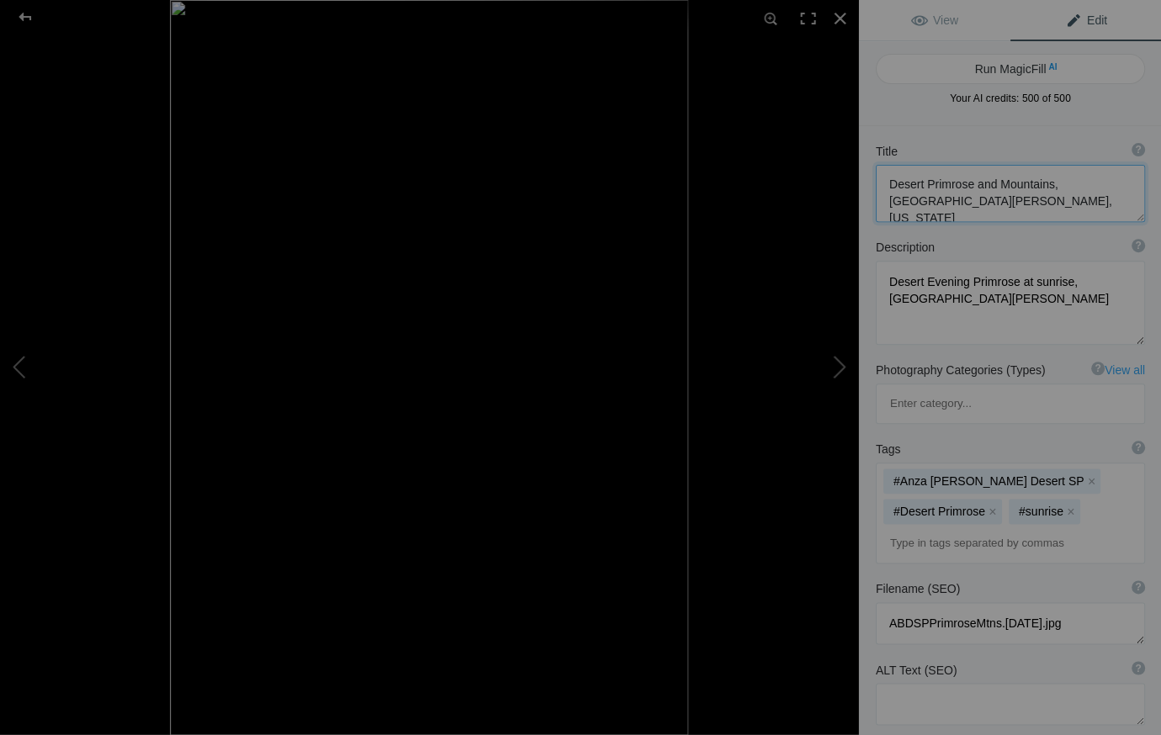
drag, startPoint x: 1047, startPoint y: 183, endPoint x: 1055, endPoint y: 189, distance: 10.8
click at [1047, 183] on textarea at bounding box center [1009, 193] width 269 height 57
type textarea "Desert Primrose and Mountains at Sunrise, Anza Borrego Desert State Park, Calif…"
click at [841, 14] on div at bounding box center [839, 18] width 37 height 37
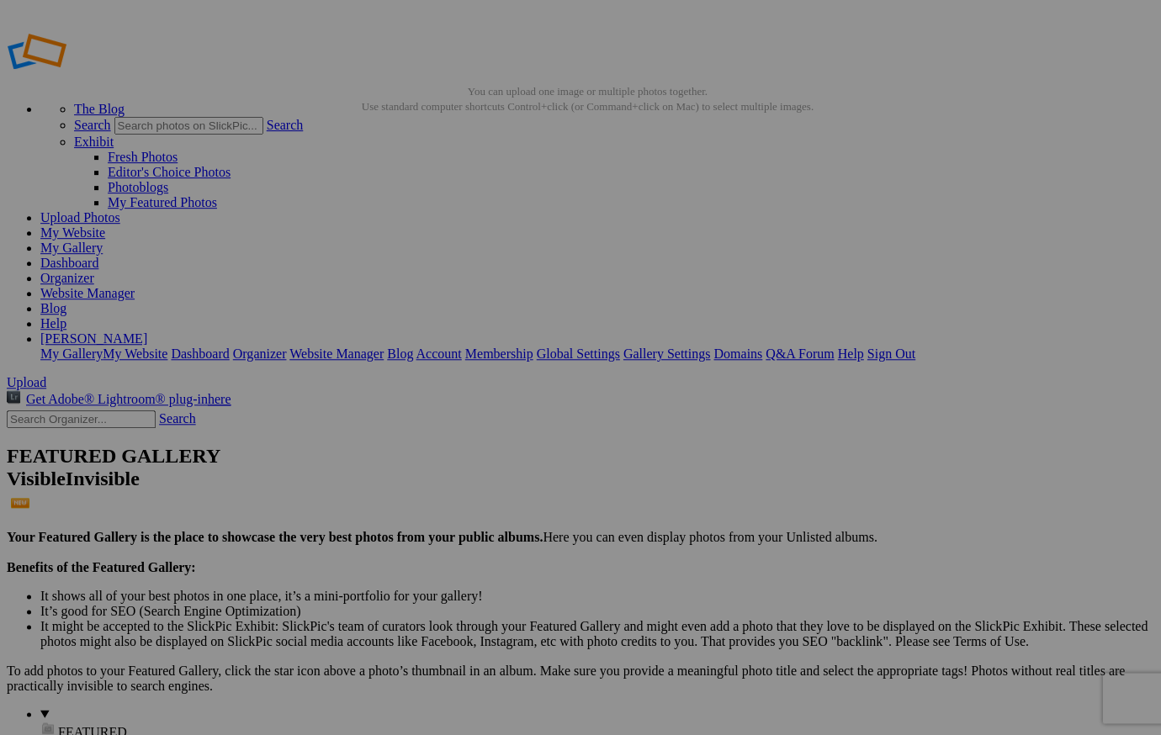
scroll to position [4, 0]
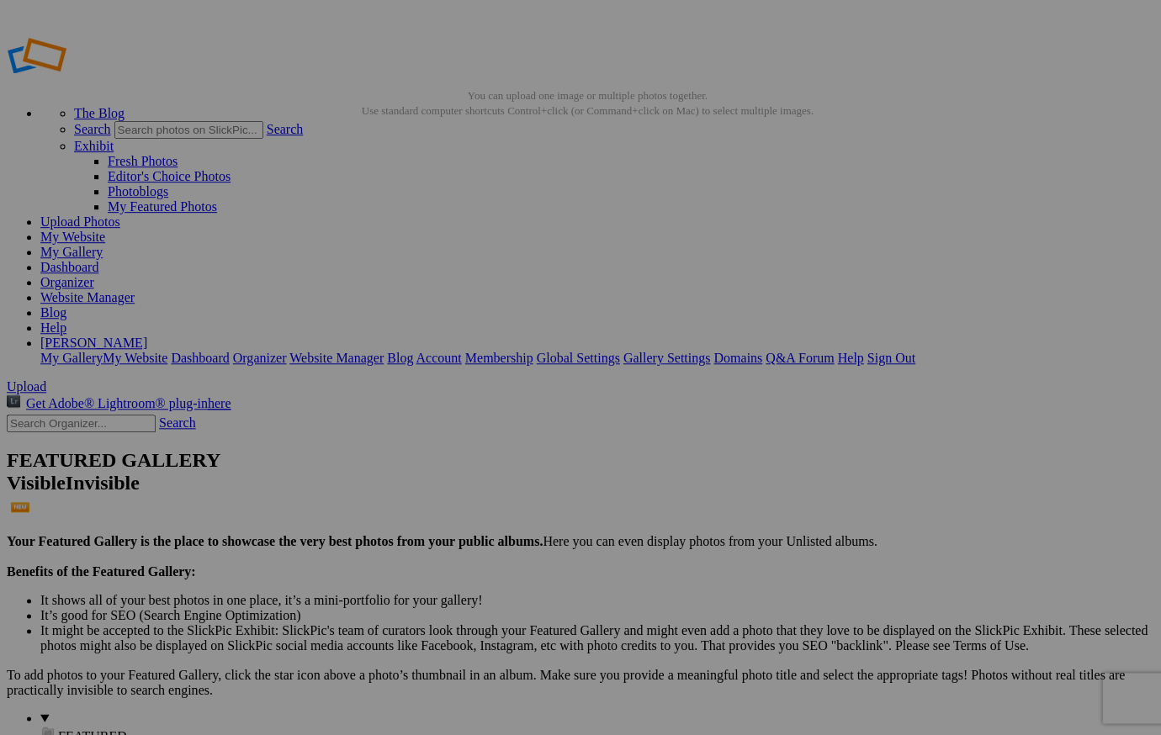
click at [58, 729] on span "FEATURED" at bounding box center [92, 736] width 69 height 14
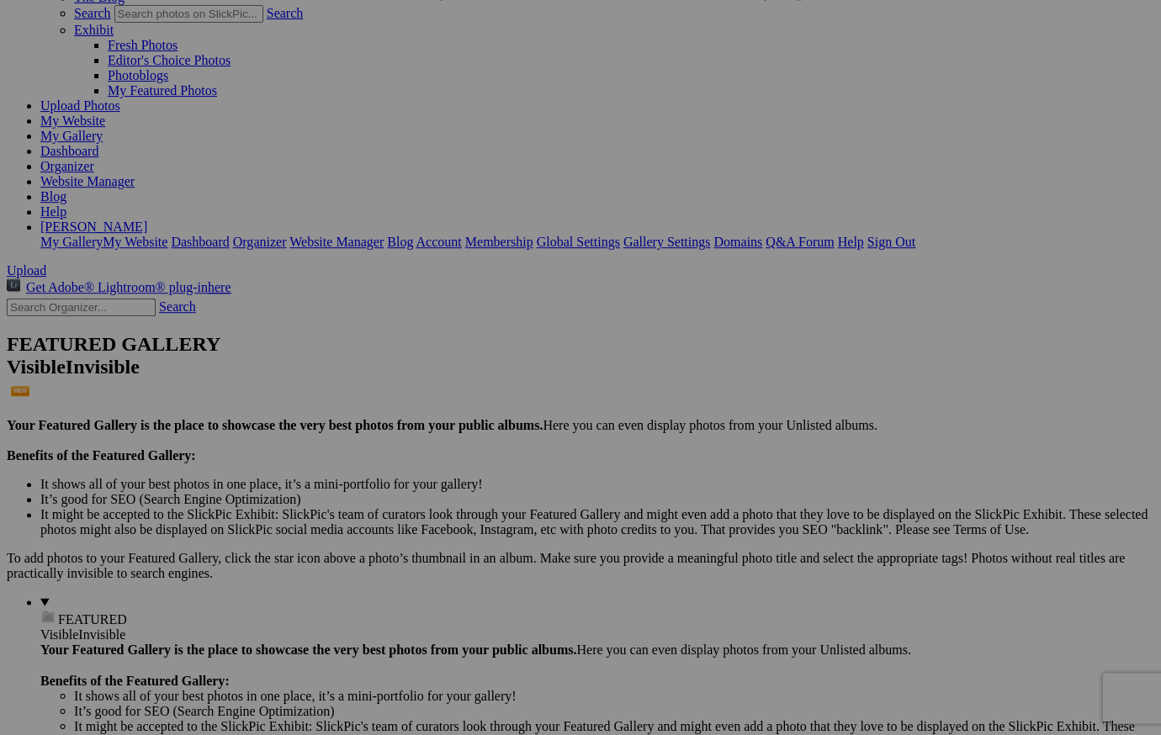
scroll to position [116, 0]
